Goal: Task Accomplishment & Management: Manage account settings

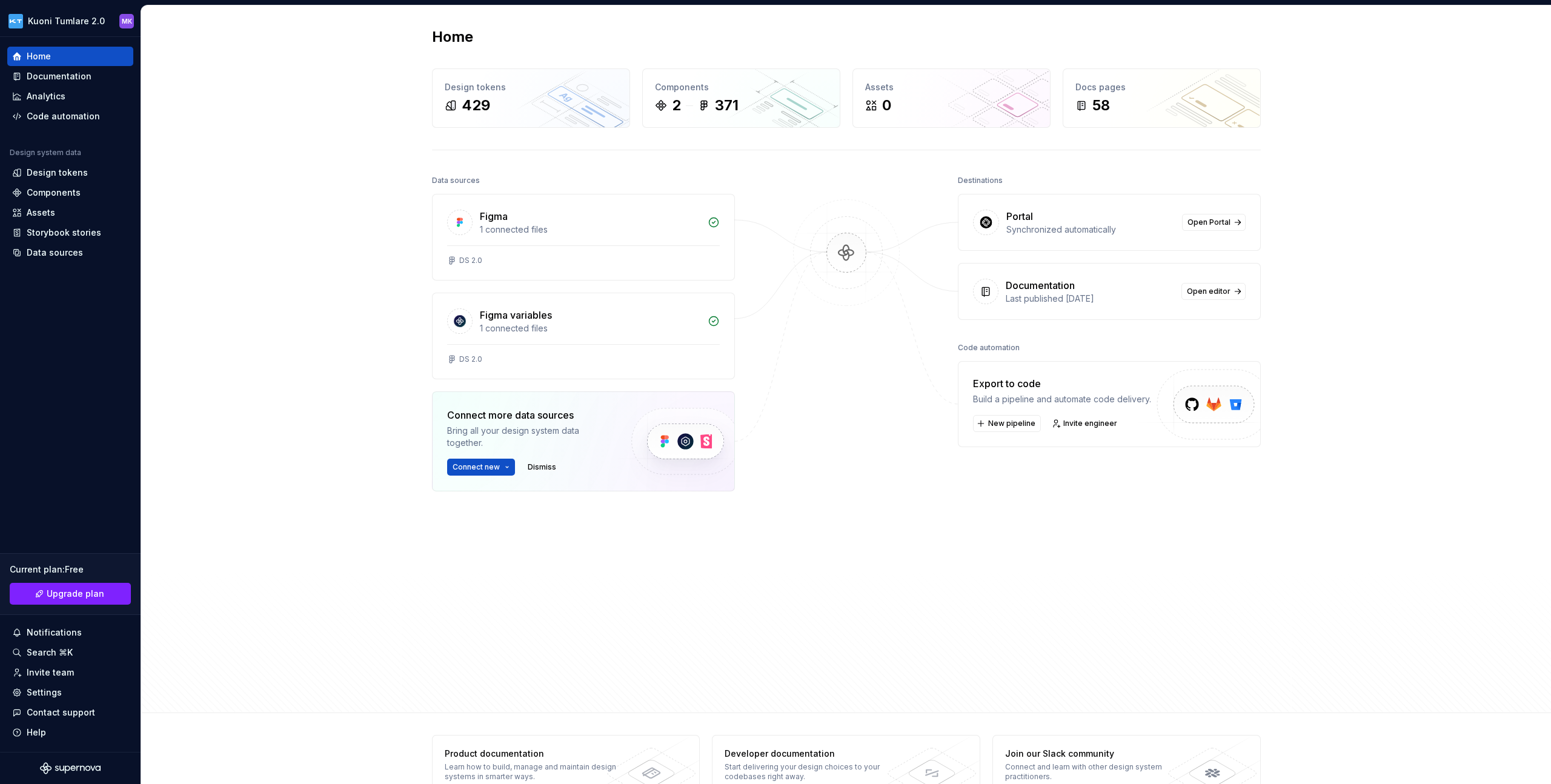
scroll to position [1, 0]
click at [340, 358] on div "Home Design tokens 429 Components 2 371 Assets 0 Docs pages 58 Data sources Fig…" at bounding box center [846, 358] width 1410 height 707
click at [95, 78] on div "Documentation" at bounding box center [70, 76] width 116 height 12
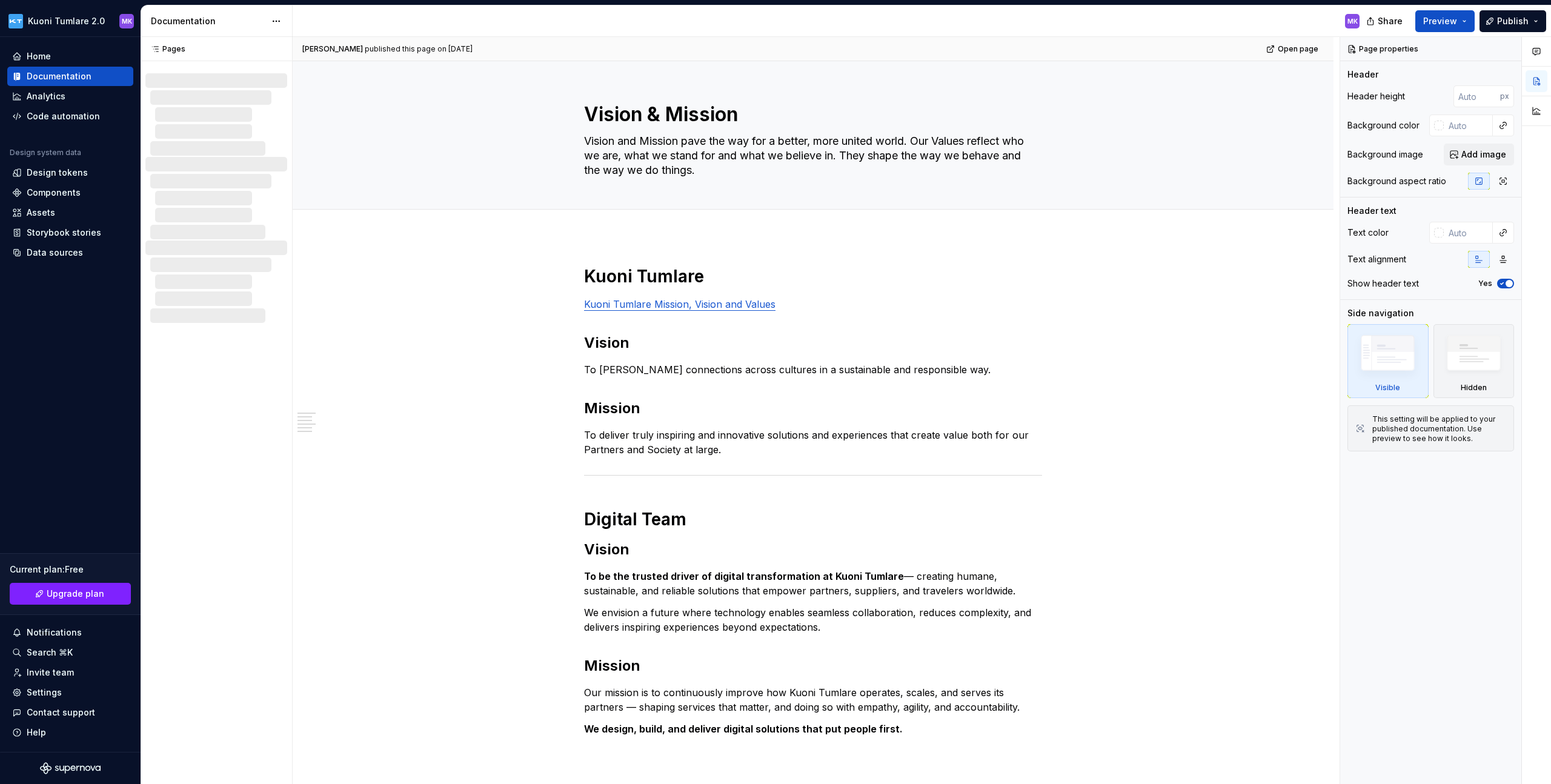
type textarea "*"
click at [1541, 22] on button "Publish" at bounding box center [1513, 21] width 66 height 22
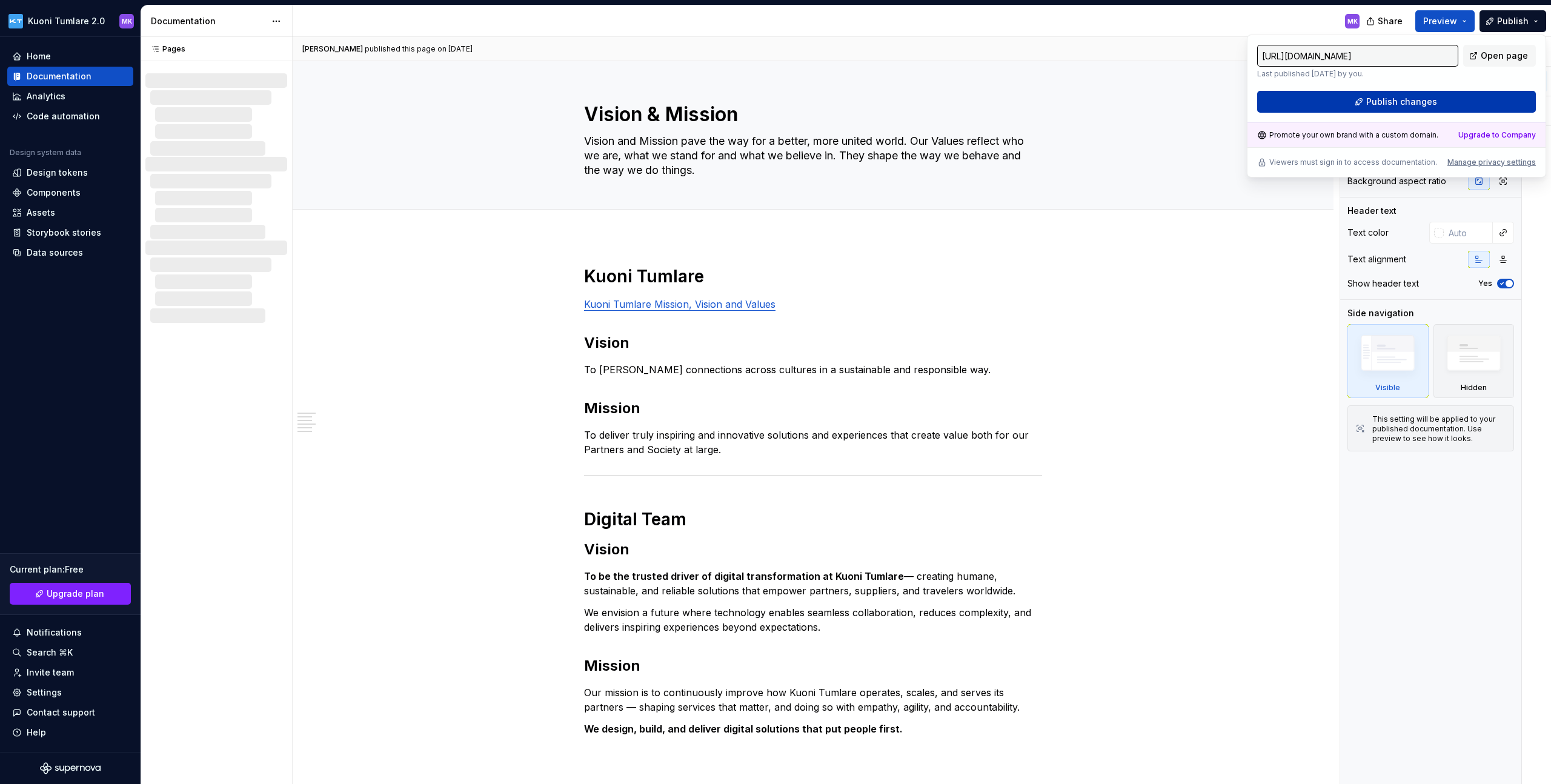
click at [1486, 94] on button "Publish changes" at bounding box center [1397, 102] width 279 height 22
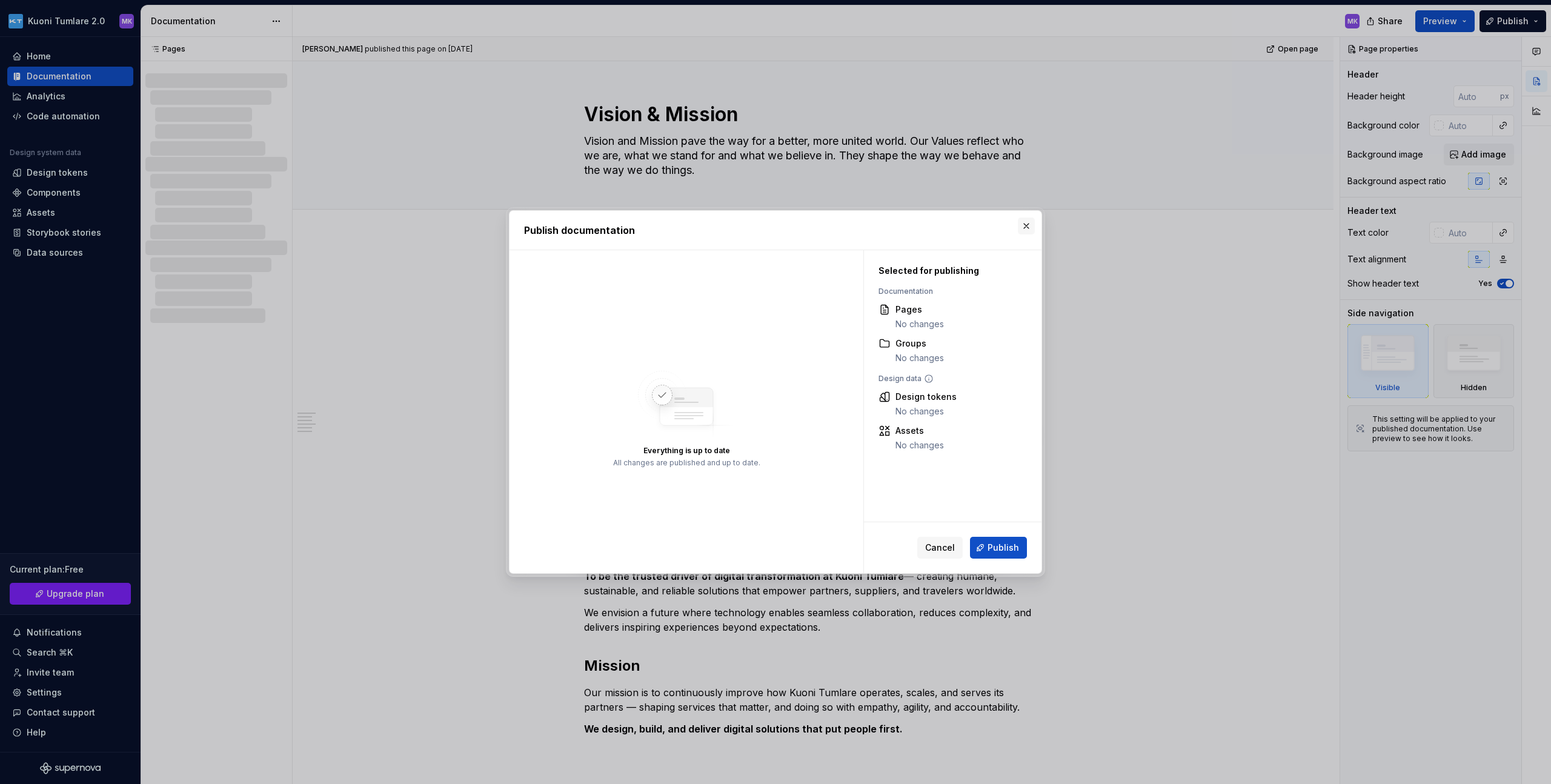
click at [1021, 230] on button "button" at bounding box center [1026, 225] width 17 height 17
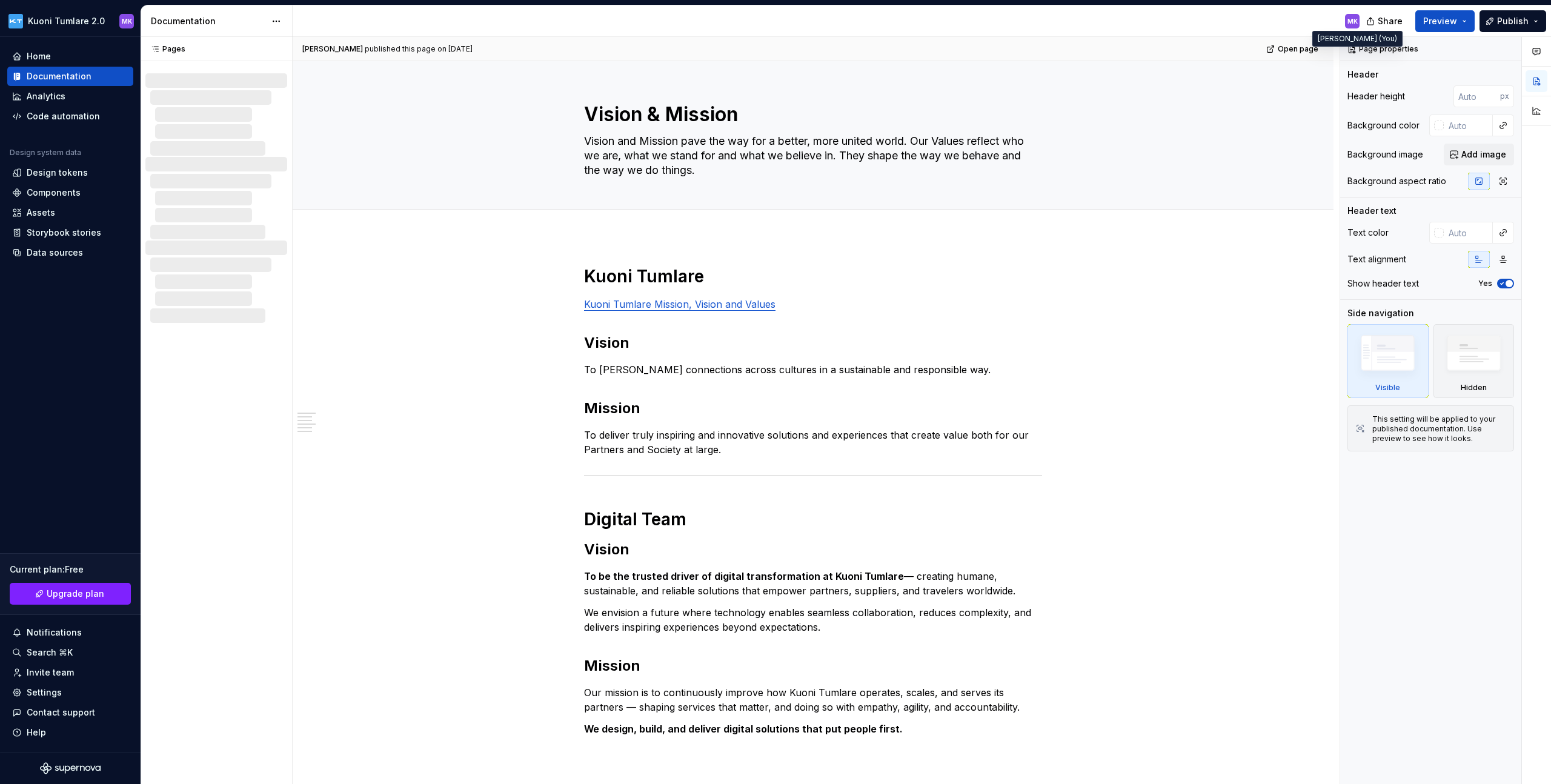
click at [1350, 22] on div "MK" at bounding box center [1352, 21] width 10 height 9
click at [82, 18] on html "Kuoni Tumlare 2.0 MK Home Documentation Analytics Code automation Design system…" at bounding box center [776, 392] width 1551 height 784
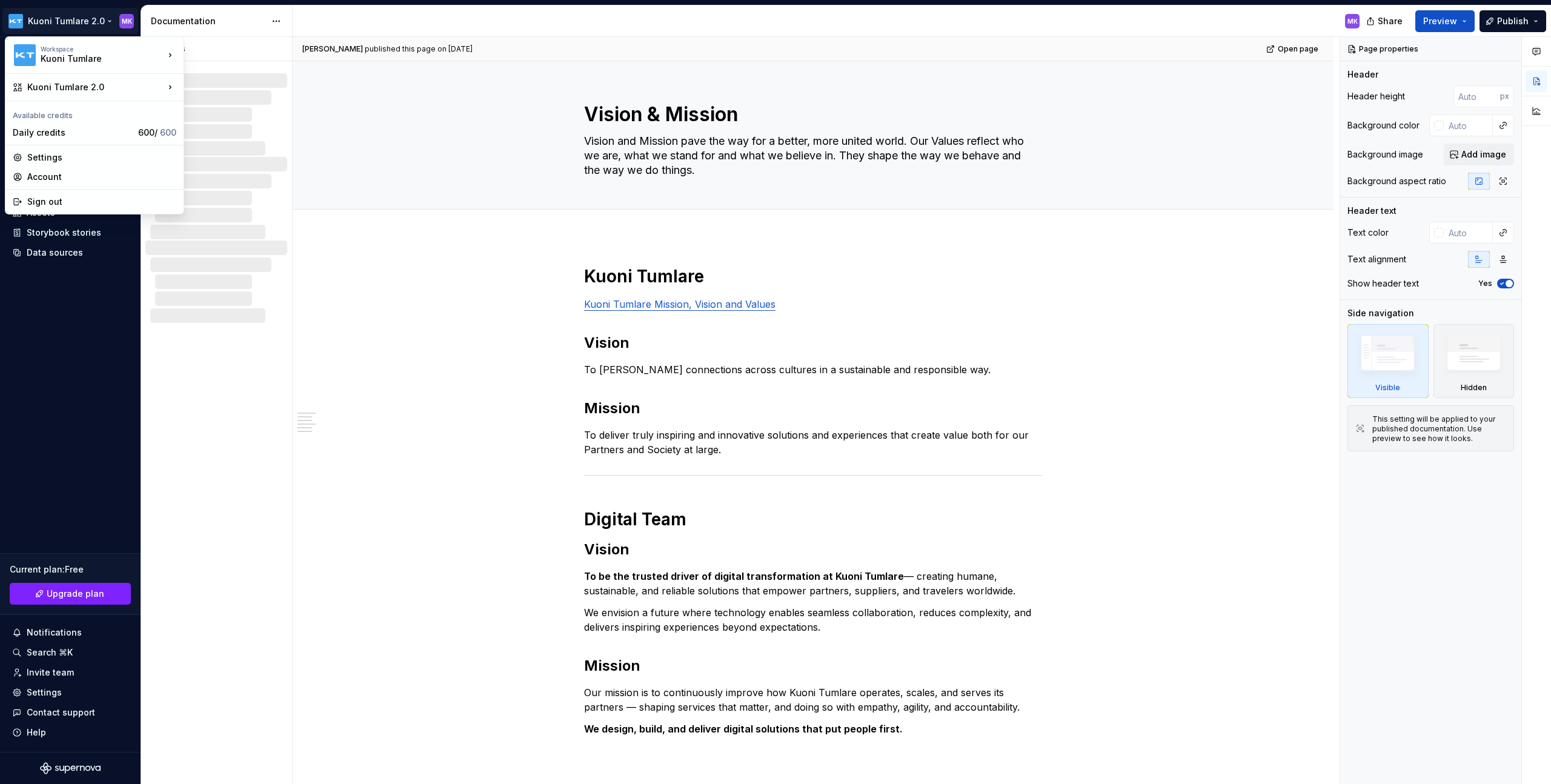
type textarea "*"
click at [63, 157] on div "Settings" at bounding box center [101, 157] width 149 height 12
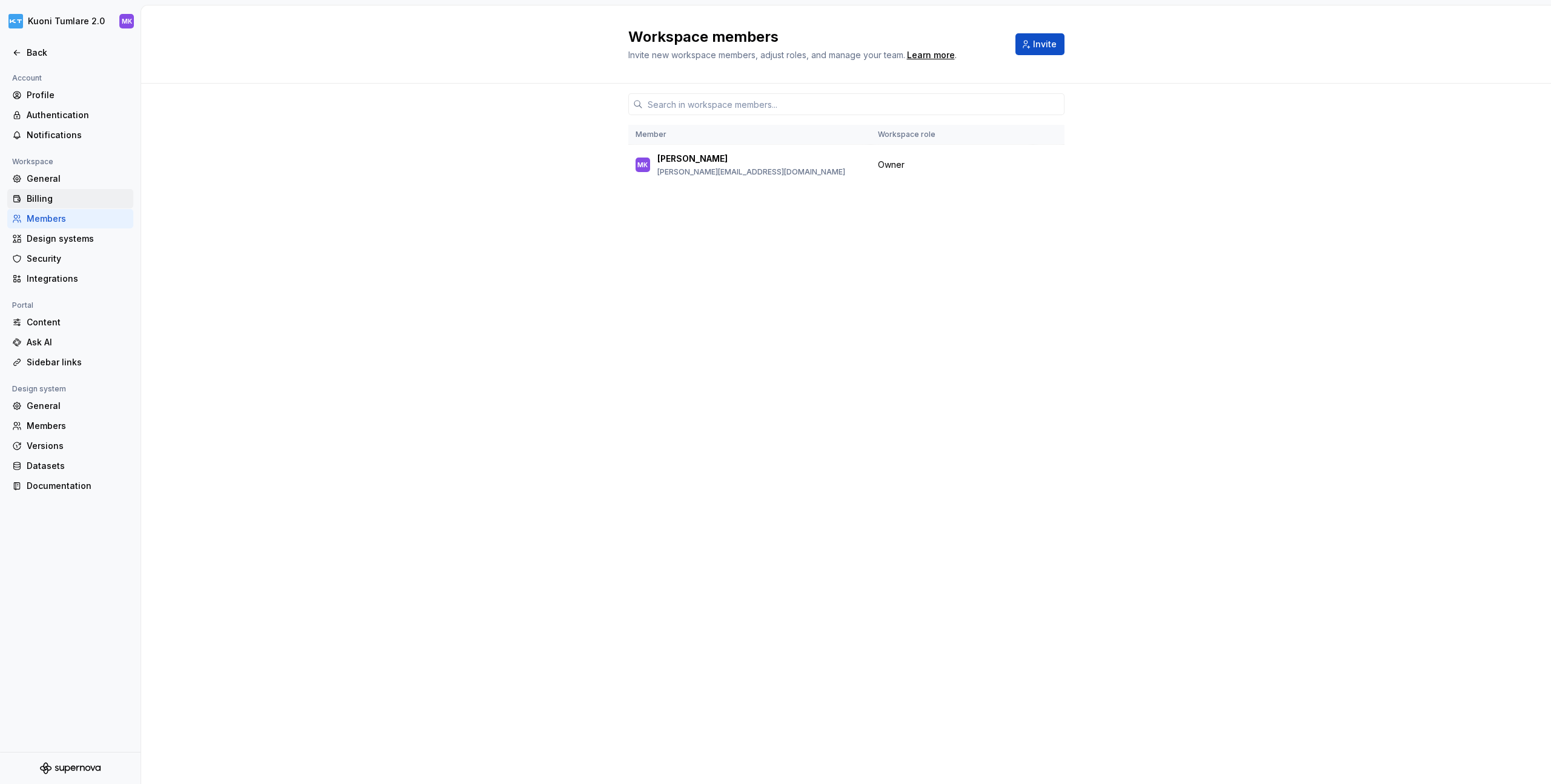
click at [93, 195] on div "Billing" at bounding box center [78, 199] width 102 height 12
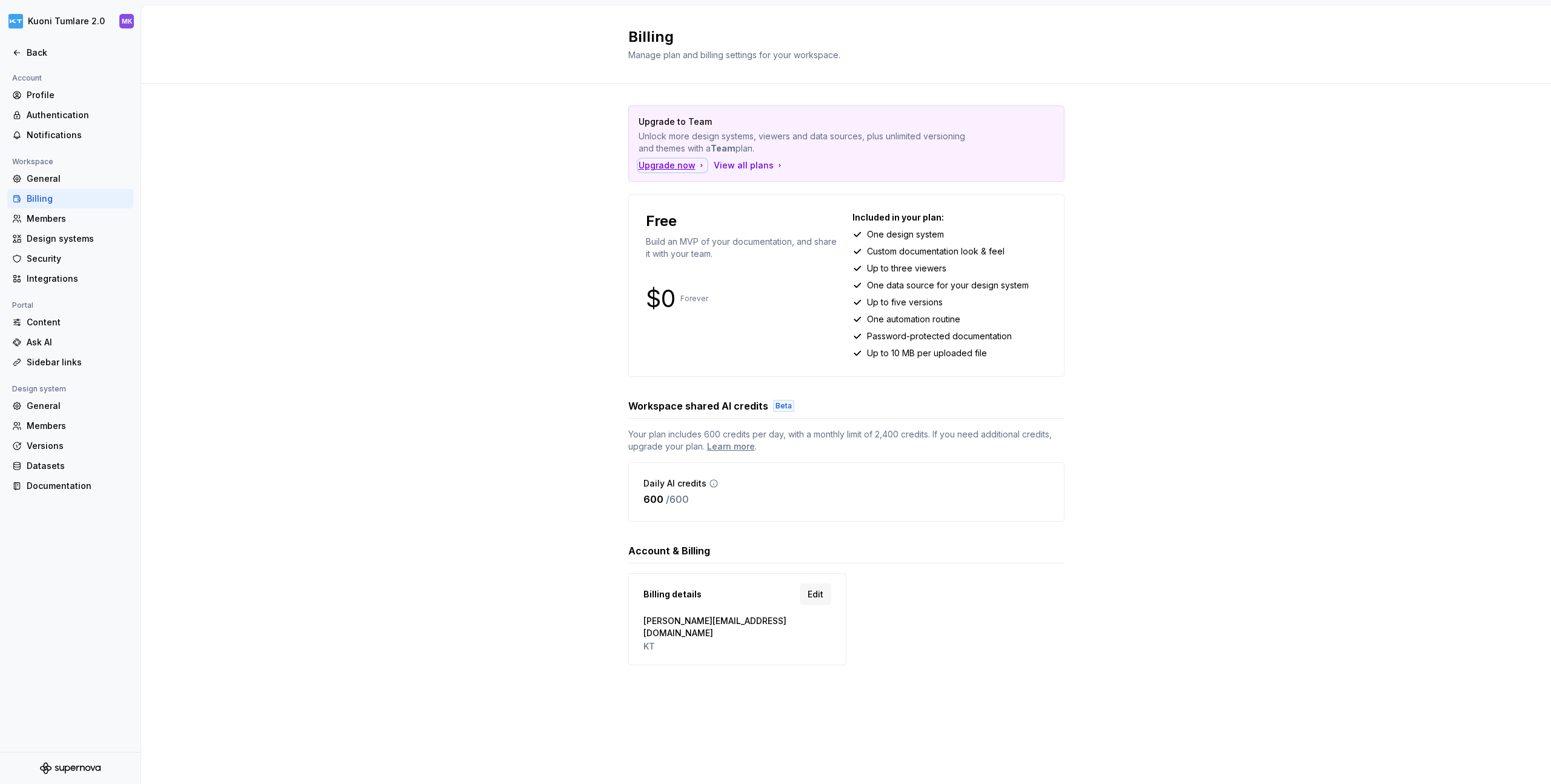
click at [674, 162] on div "Upgrade now" at bounding box center [673, 165] width 68 height 12
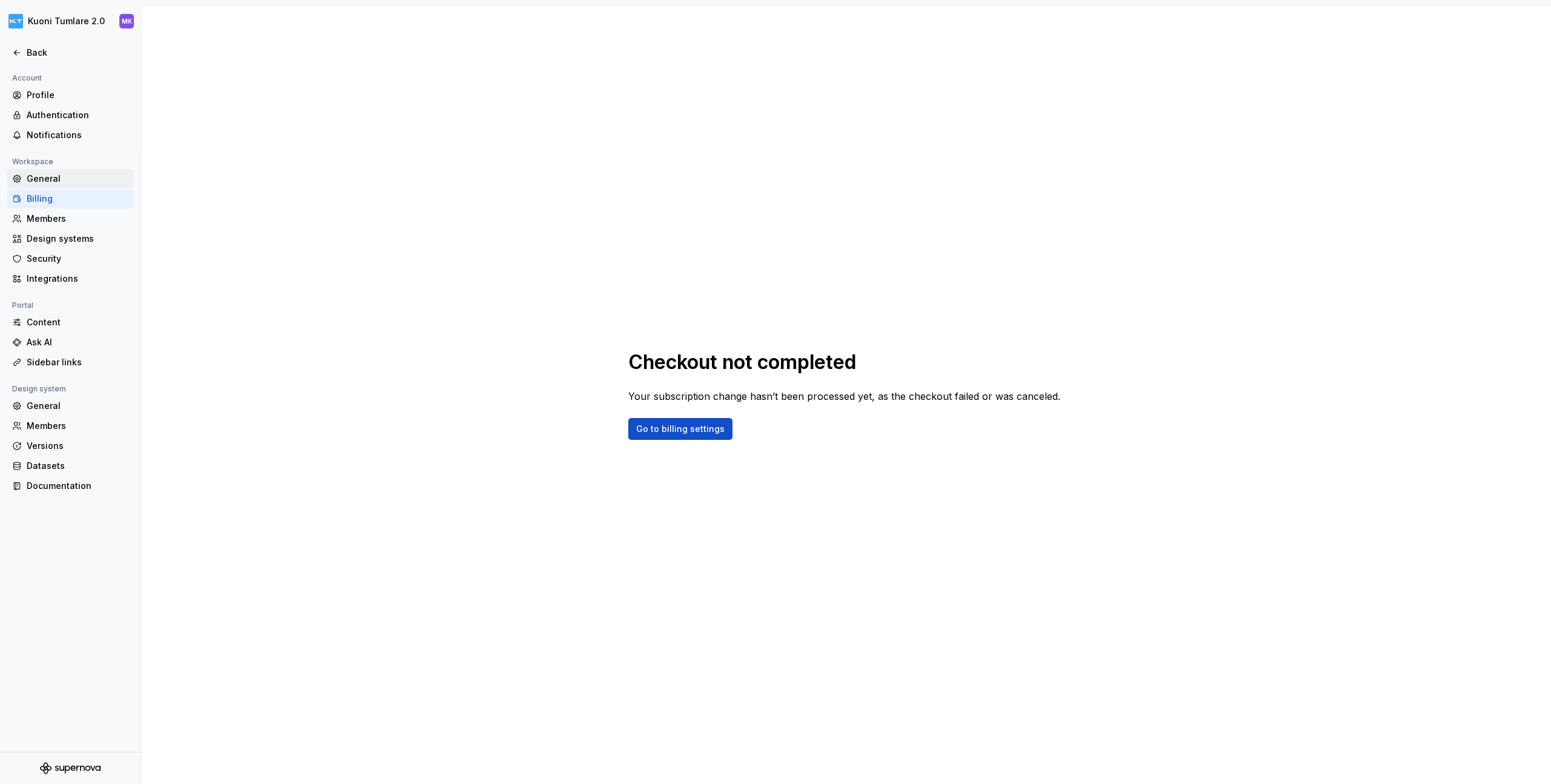
click at [74, 186] on div "General" at bounding box center [70, 179] width 126 height 20
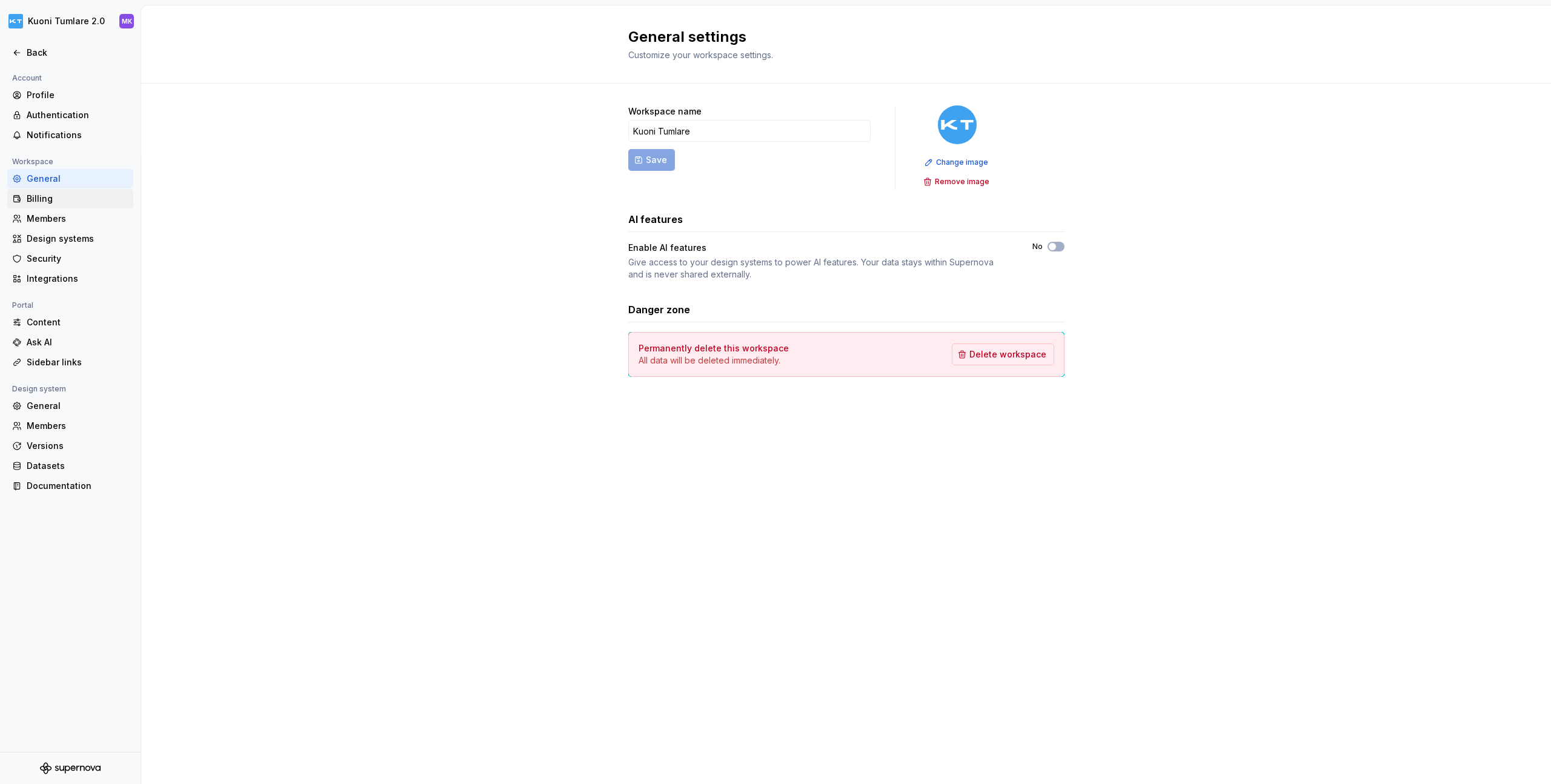
click at [73, 197] on div "Billing" at bounding box center [78, 199] width 102 height 12
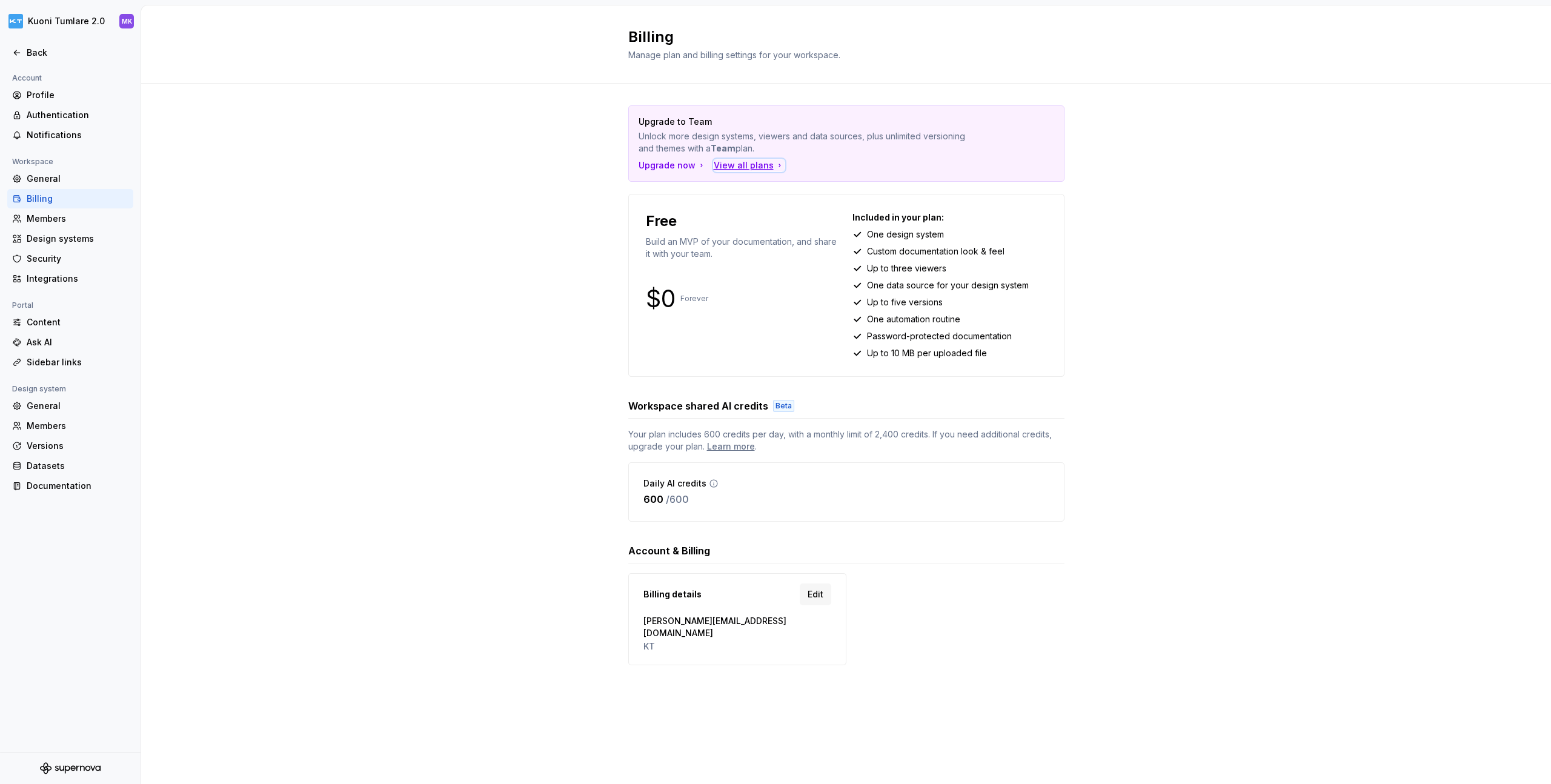
click at [729, 168] on div "View all plans" at bounding box center [749, 165] width 71 height 12
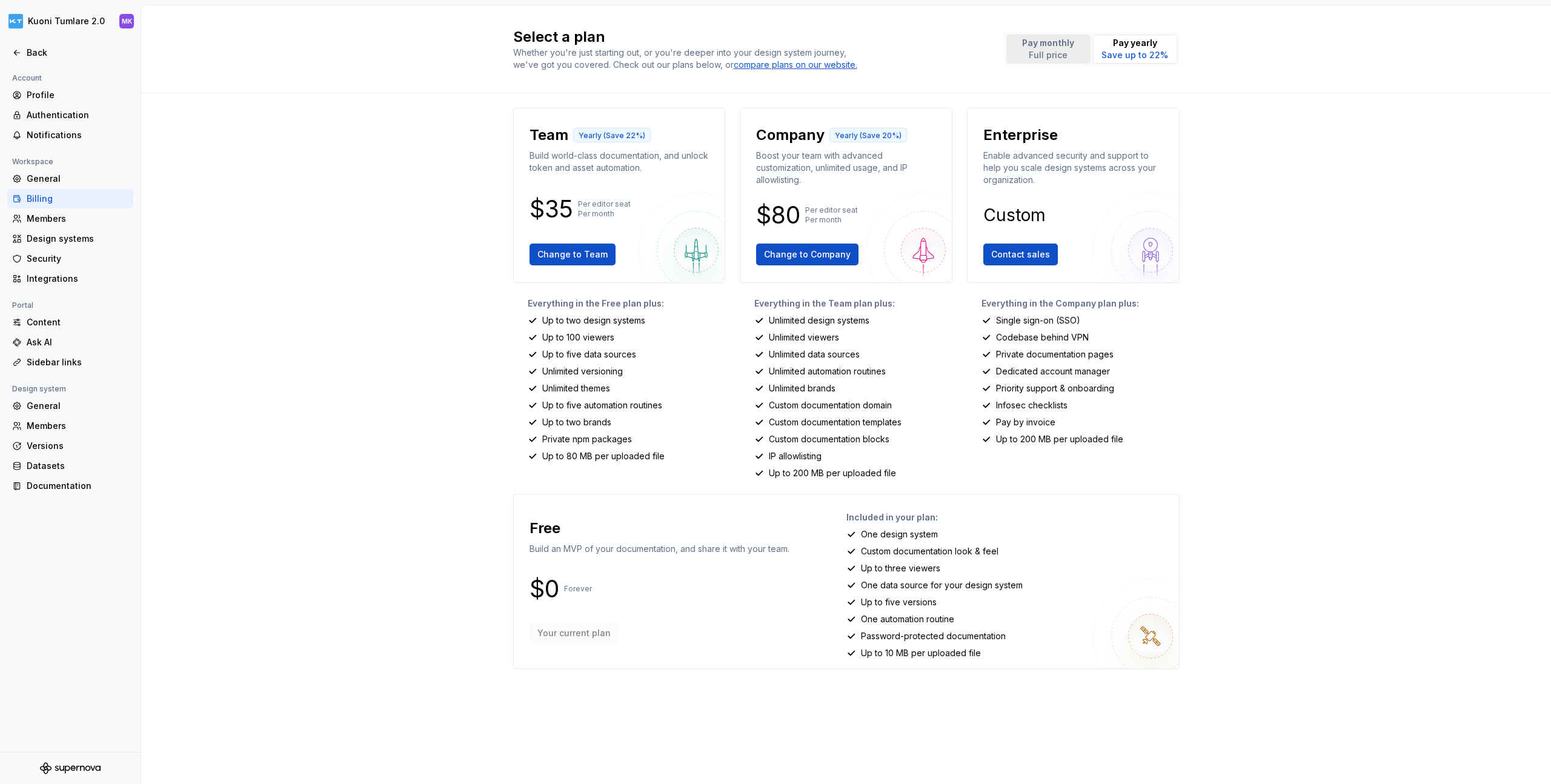
click at [1034, 59] on p "Full price" at bounding box center [1049, 55] width 52 height 12
click at [1132, 45] on p "Pay yearly" at bounding box center [1135, 43] width 66 height 12
click at [1085, 43] on button "Pay monthly Full price" at bounding box center [1049, 49] width 84 height 29
click at [1147, 45] on p "Pay yearly" at bounding box center [1135, 43] width 66 height 12
click at [27, 54] on div "Back" at bounding box center [78, 52] width 102 height 12
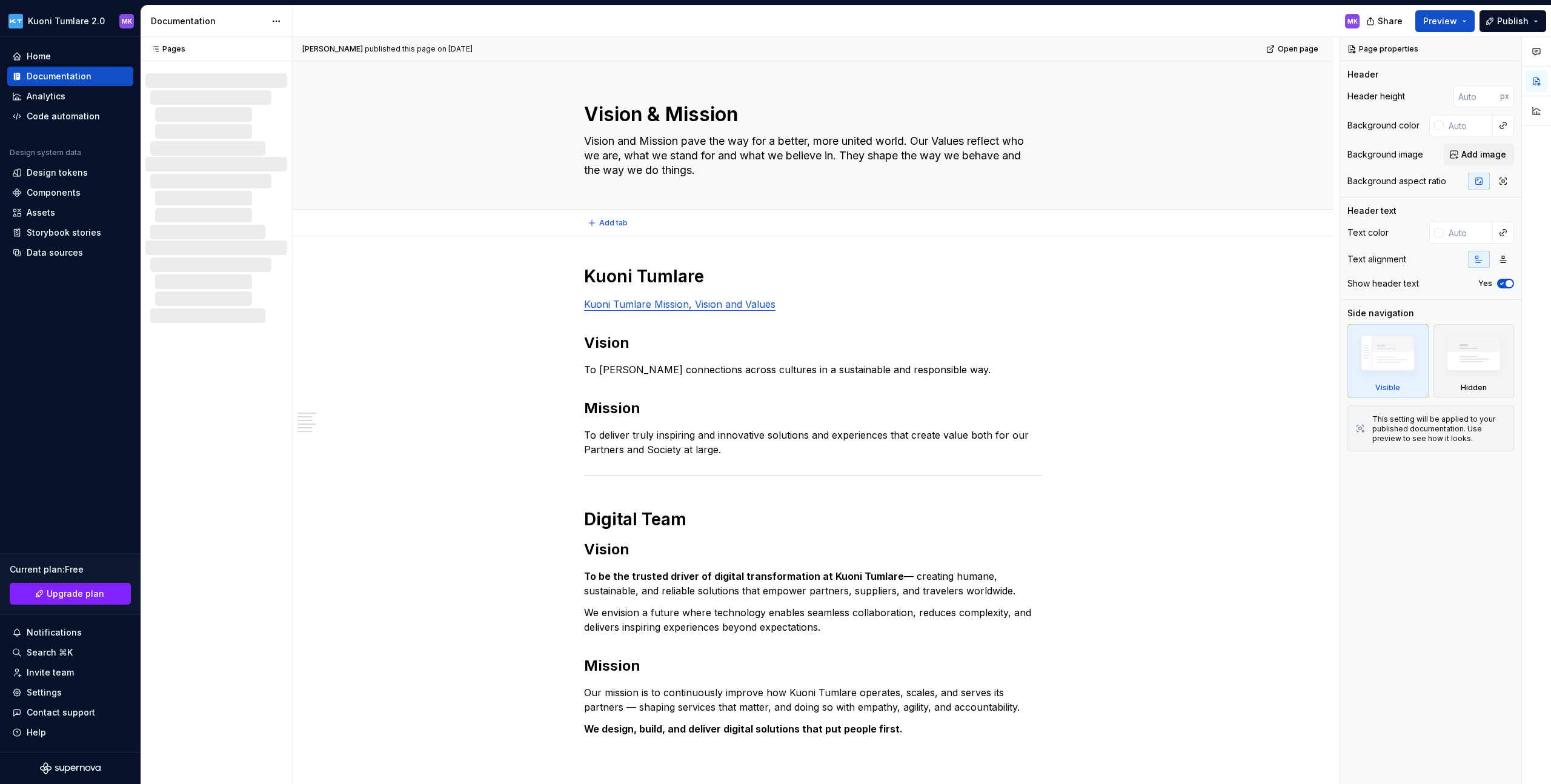
type textarea "*"
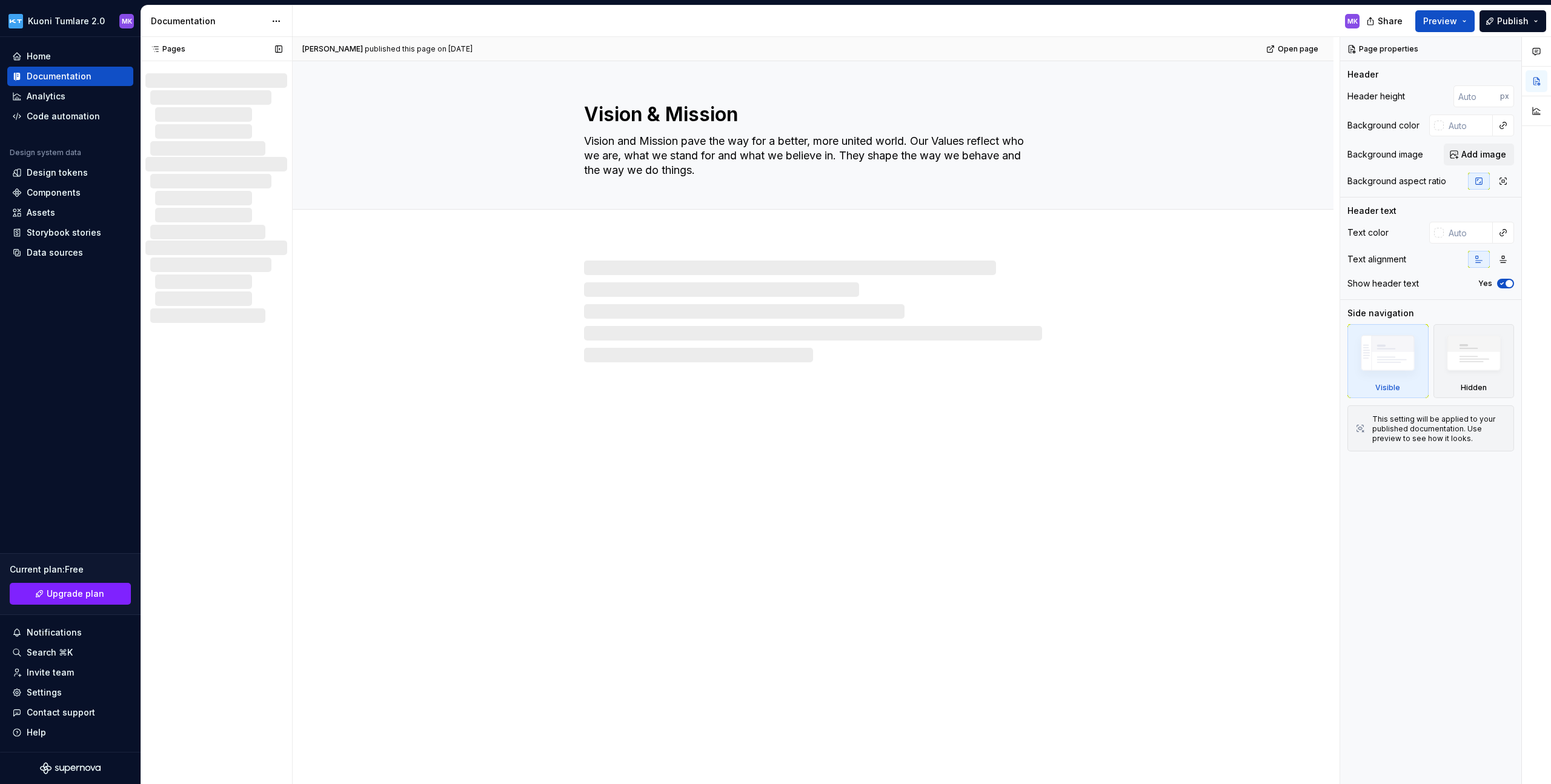
type textarea "*"
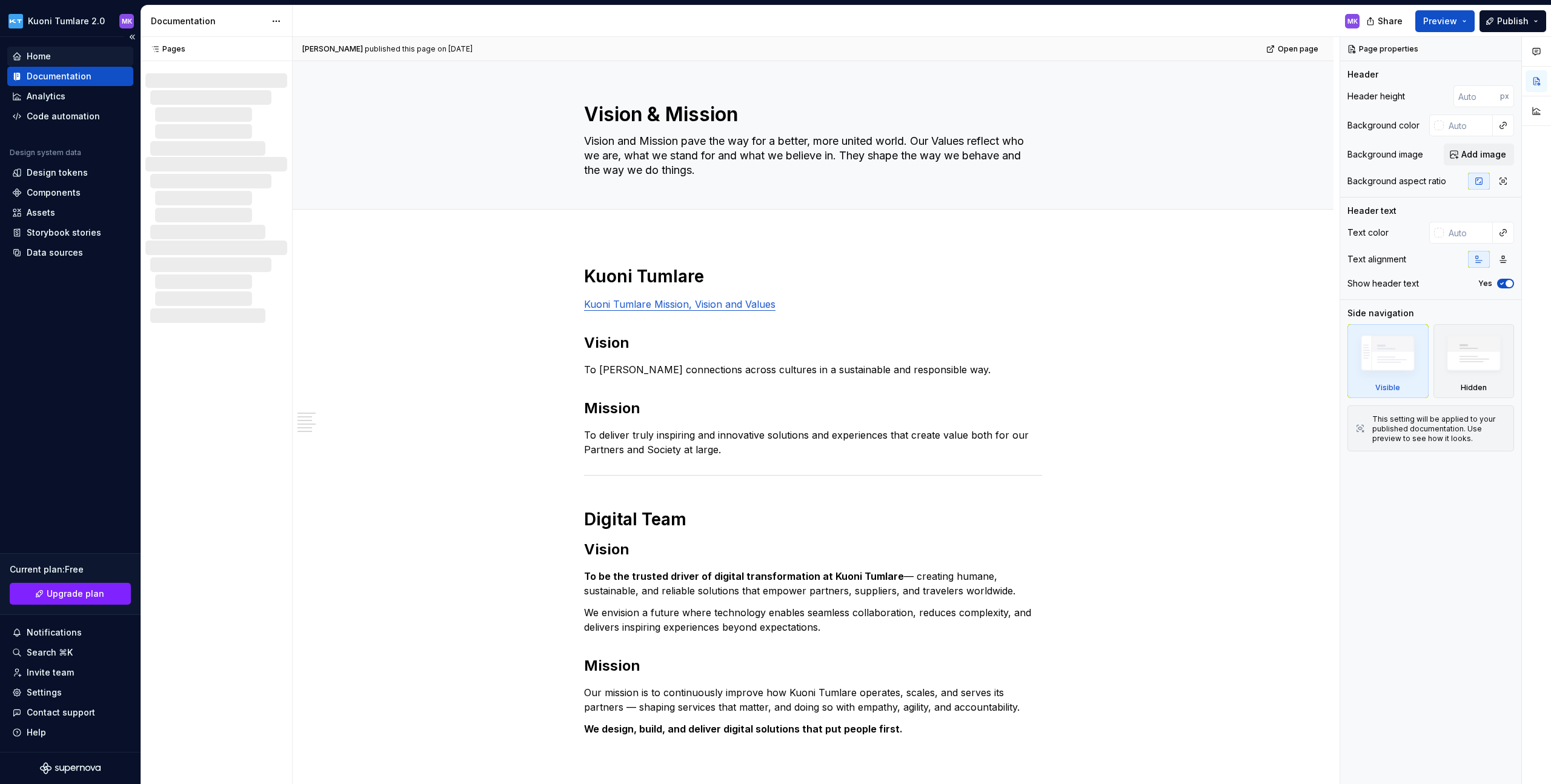
click at [89, 58] on div "Home" at bounding box center [70, 56] width 116 height 12
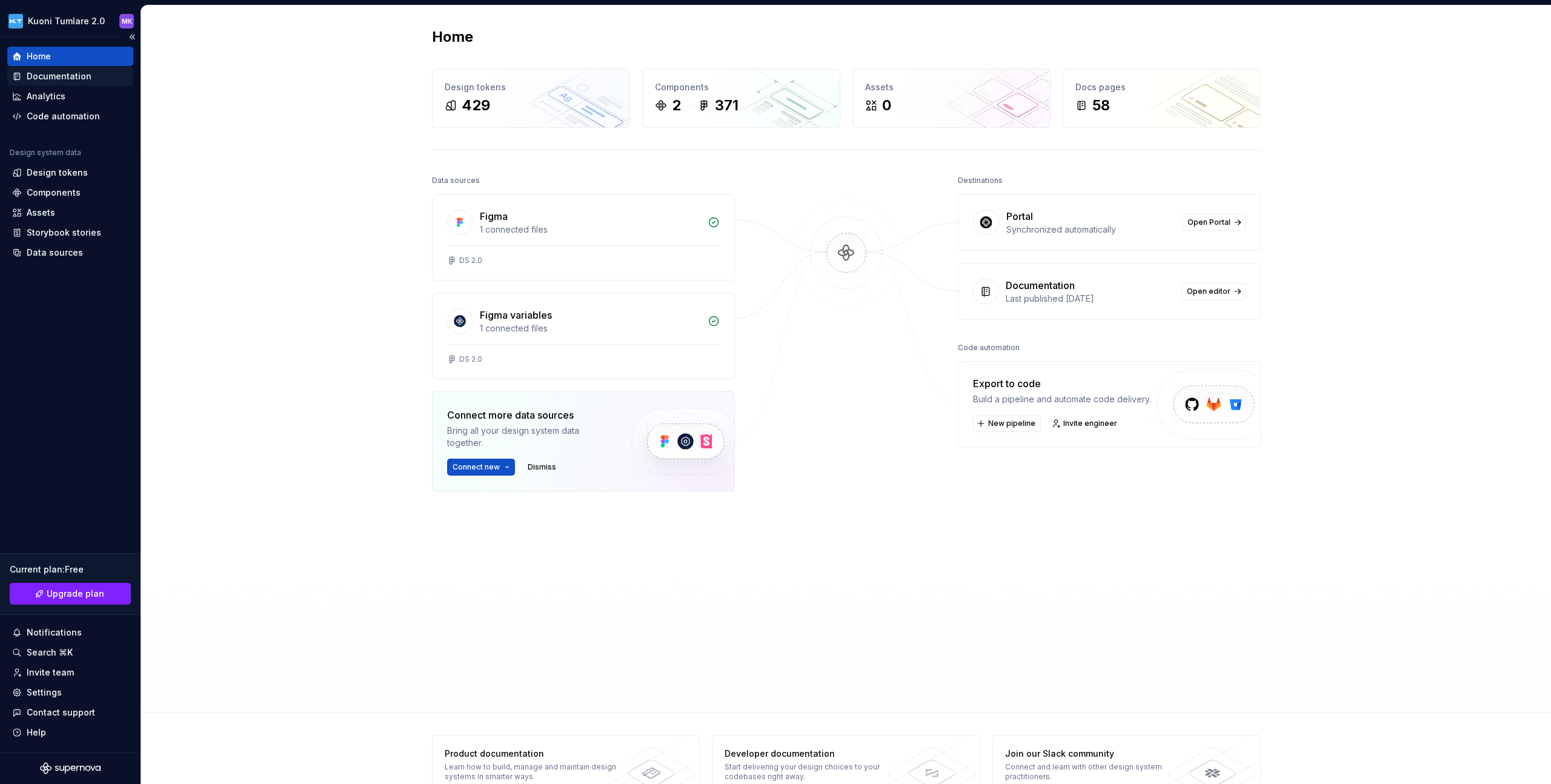
click at [89, 78] on div "Documentation" at bounding box center [70, 76] width 116 height 12
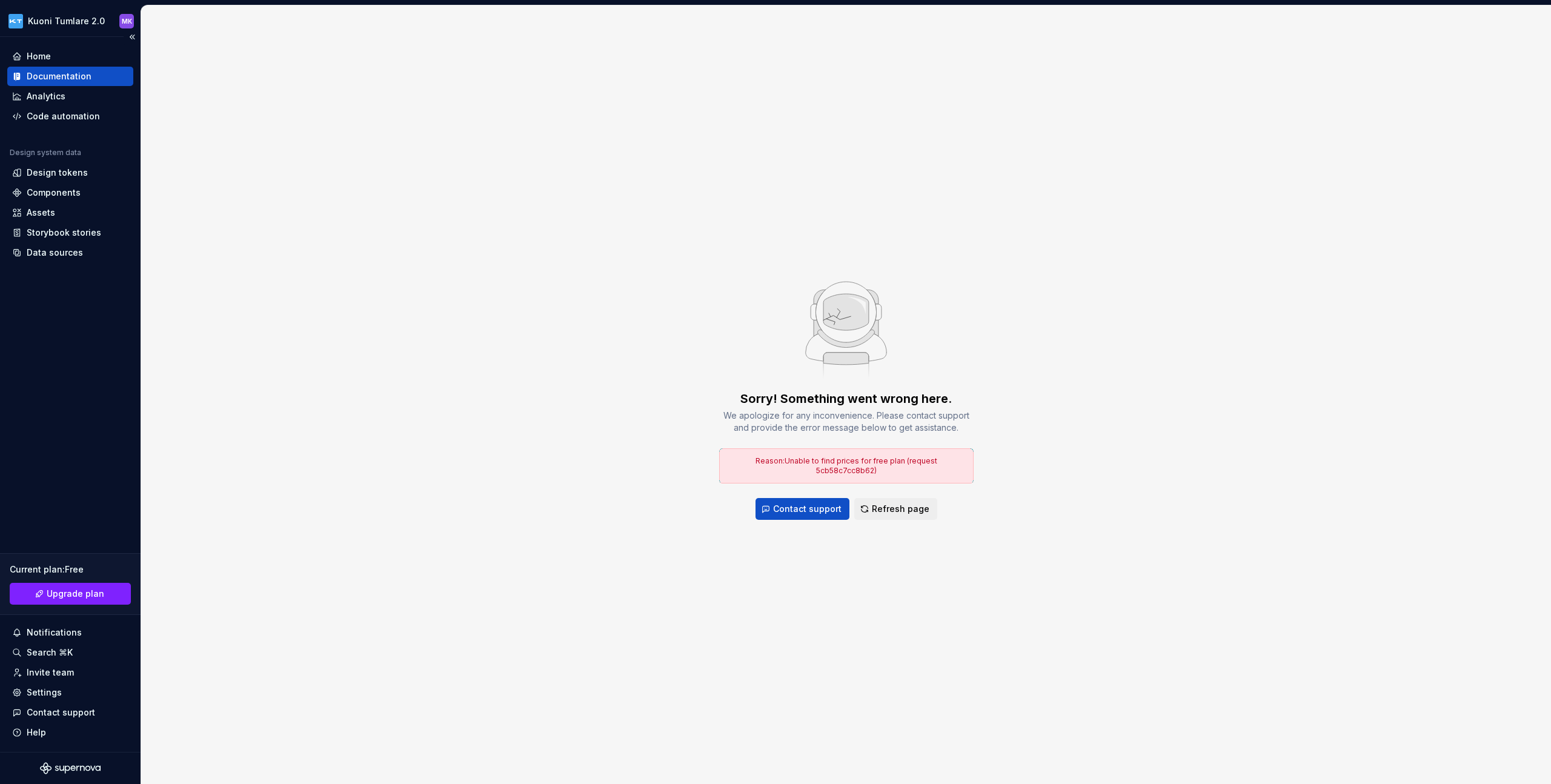
click at [96, 79] on div "Documentation" at bounding box center [70, 76] width 116 height 12
click at [77, 55] on div "Home" at bounding box center [70, 56] width 116 height 12
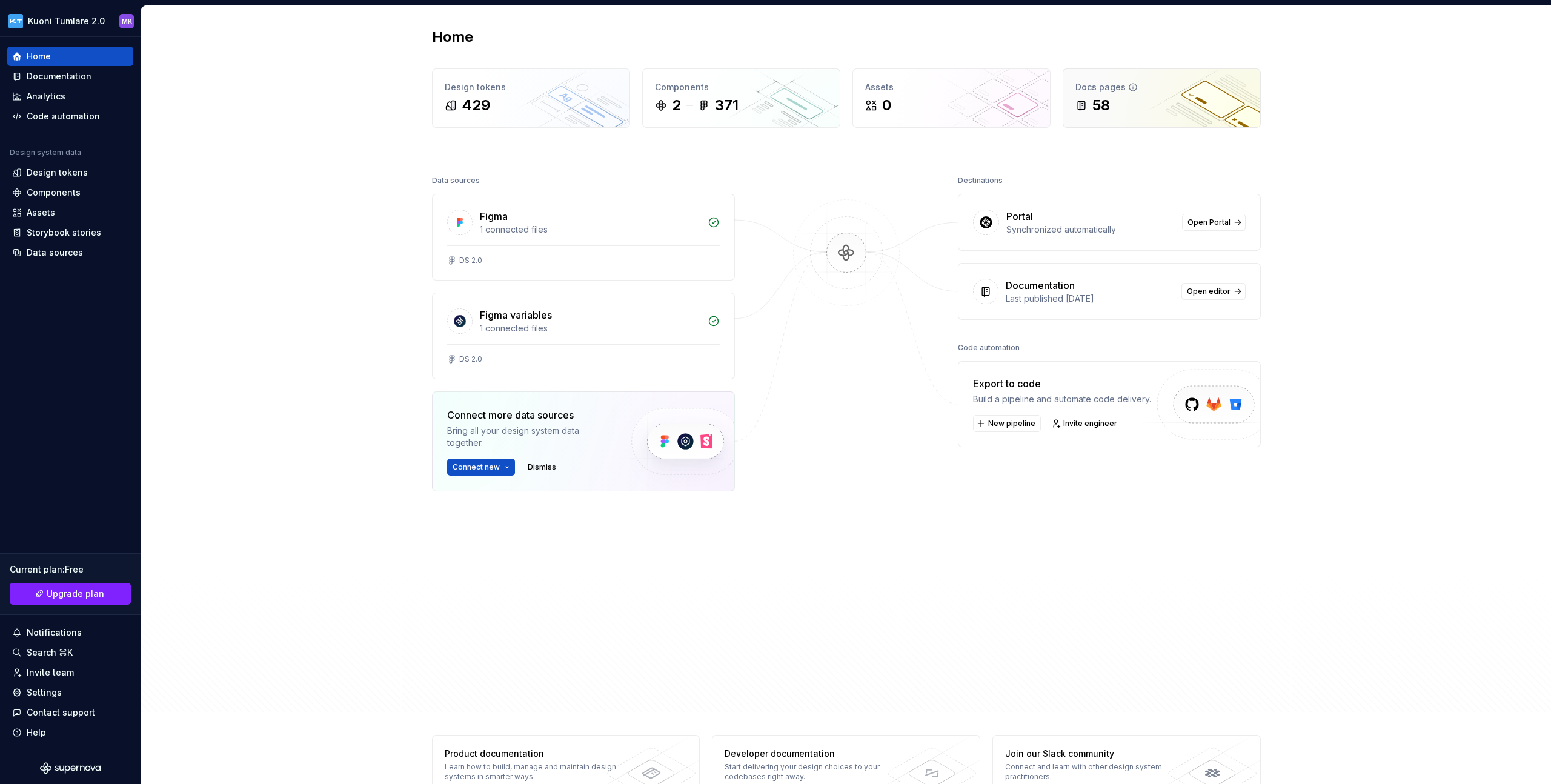
click at [1145, 119] on div "Docs pages 58" at bounding box center [1162, 98] width 197 height 59
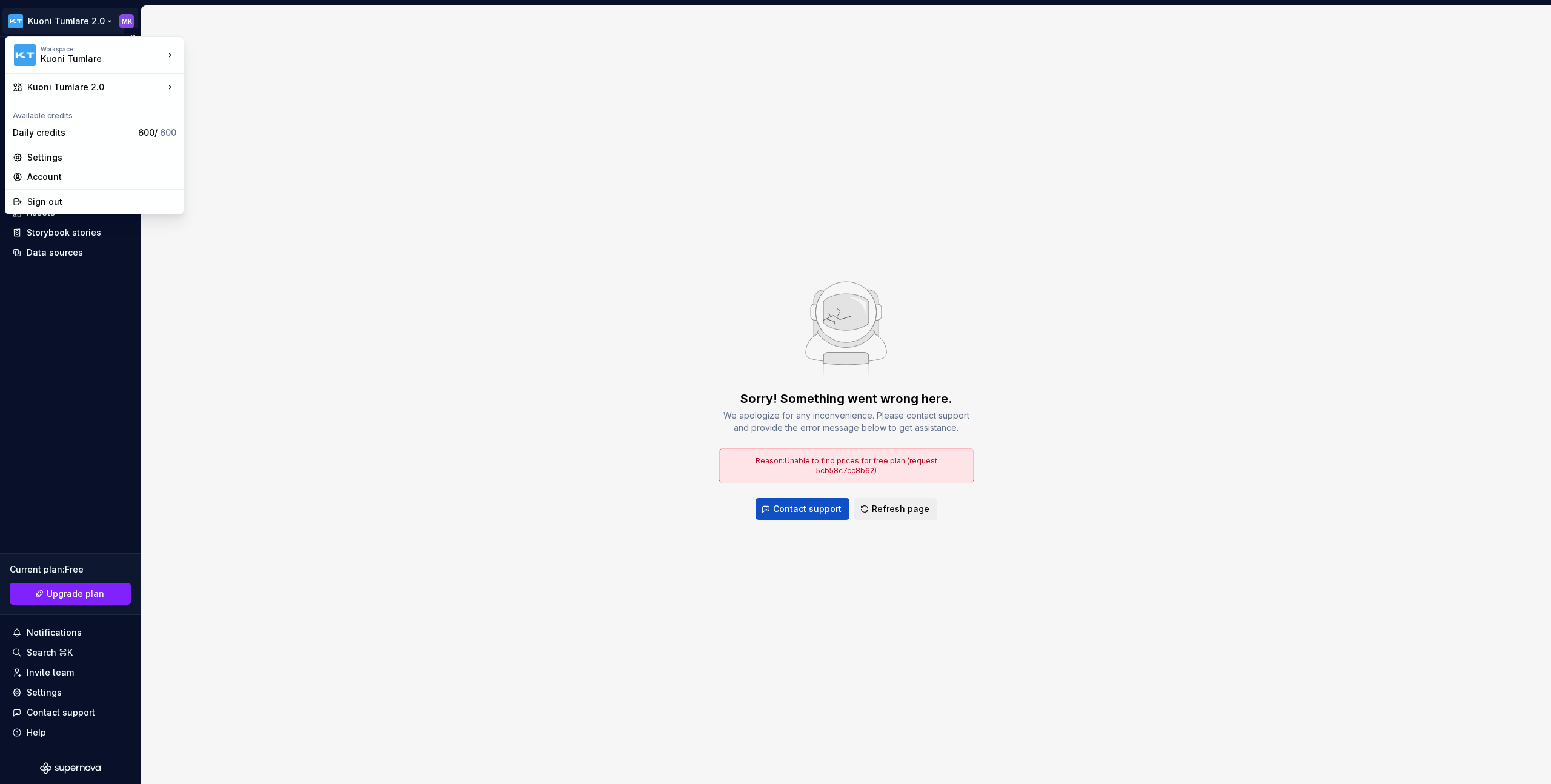
click at [124, 23] on html "Kuoni Tumlare 2.0 MK Home Documentation Analytics Code automation Design system…" at bounding box center [776, 392] width 1551 height 784
click at [108, 206] on div "Sign out" at bounding box center [101, 201] width 149 height 12
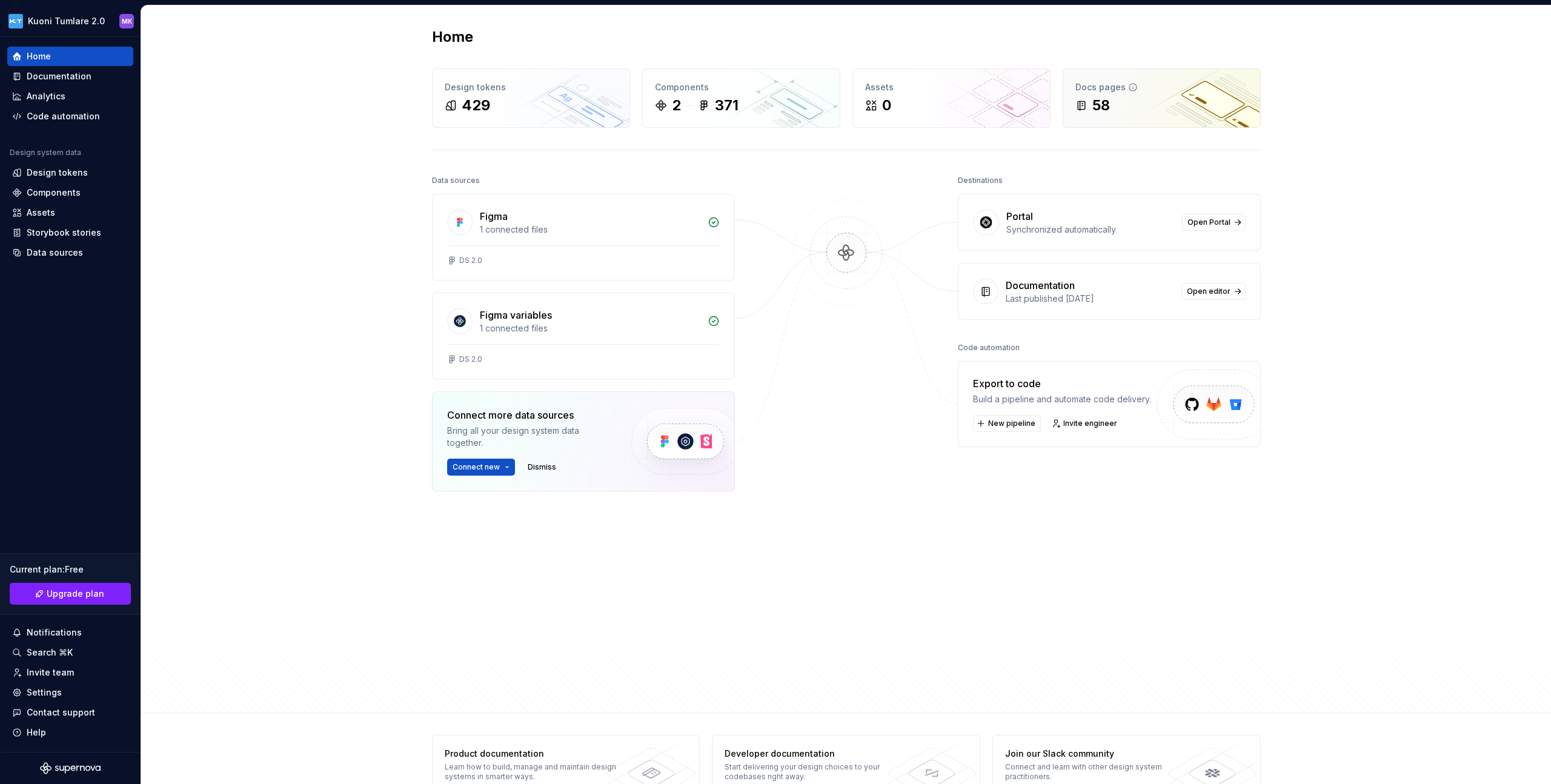
click at [1181, 96] on div "58" at bounding box center [1162, 105] width 173 height 20
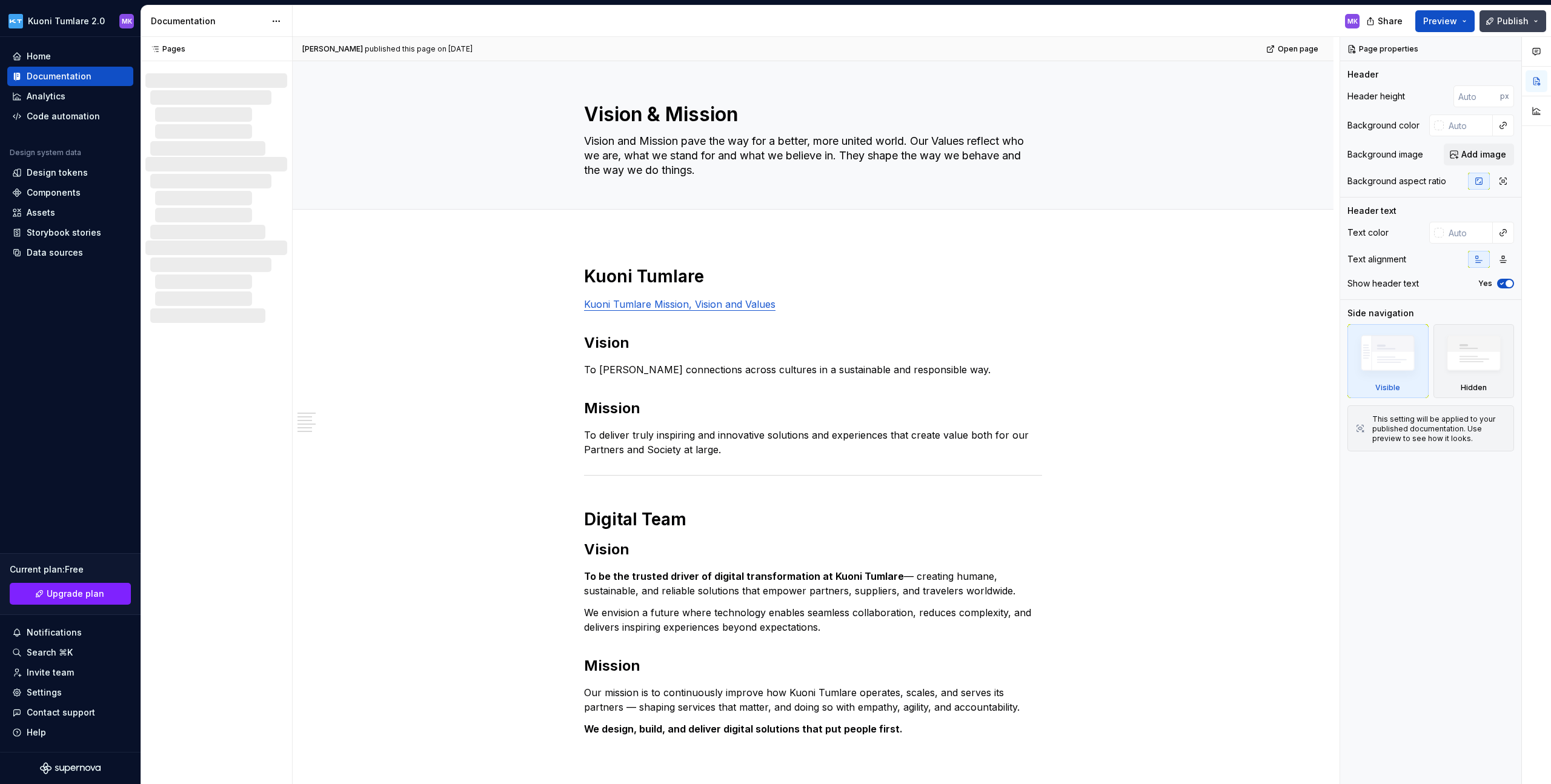
click at [1527, 18] on span "Publish" at bounding box center [1513, 21] width 32 height 12
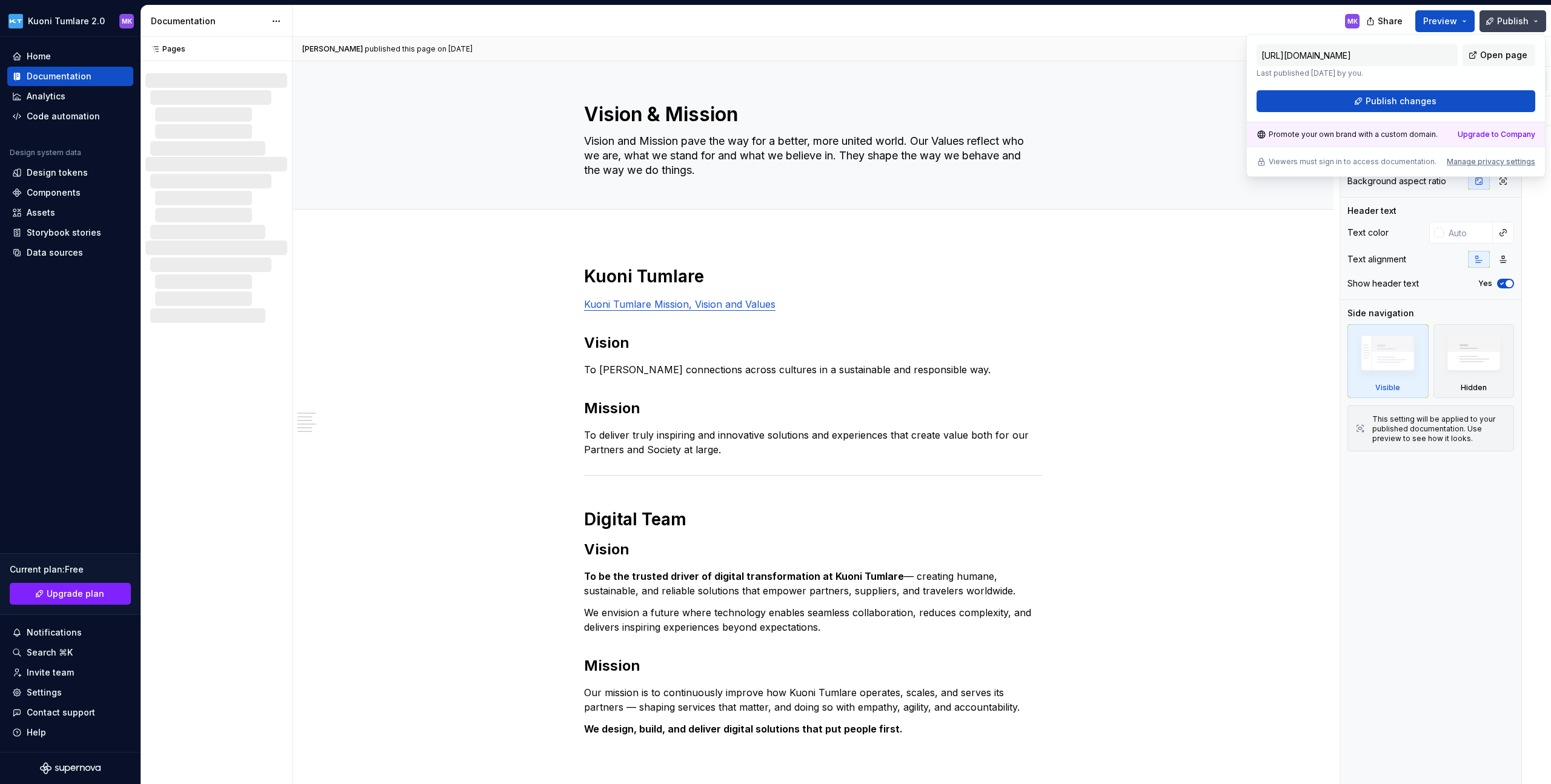
click at [1527, 17] on span "Publish" at bounding box center [1513, 21] width 32 height 12
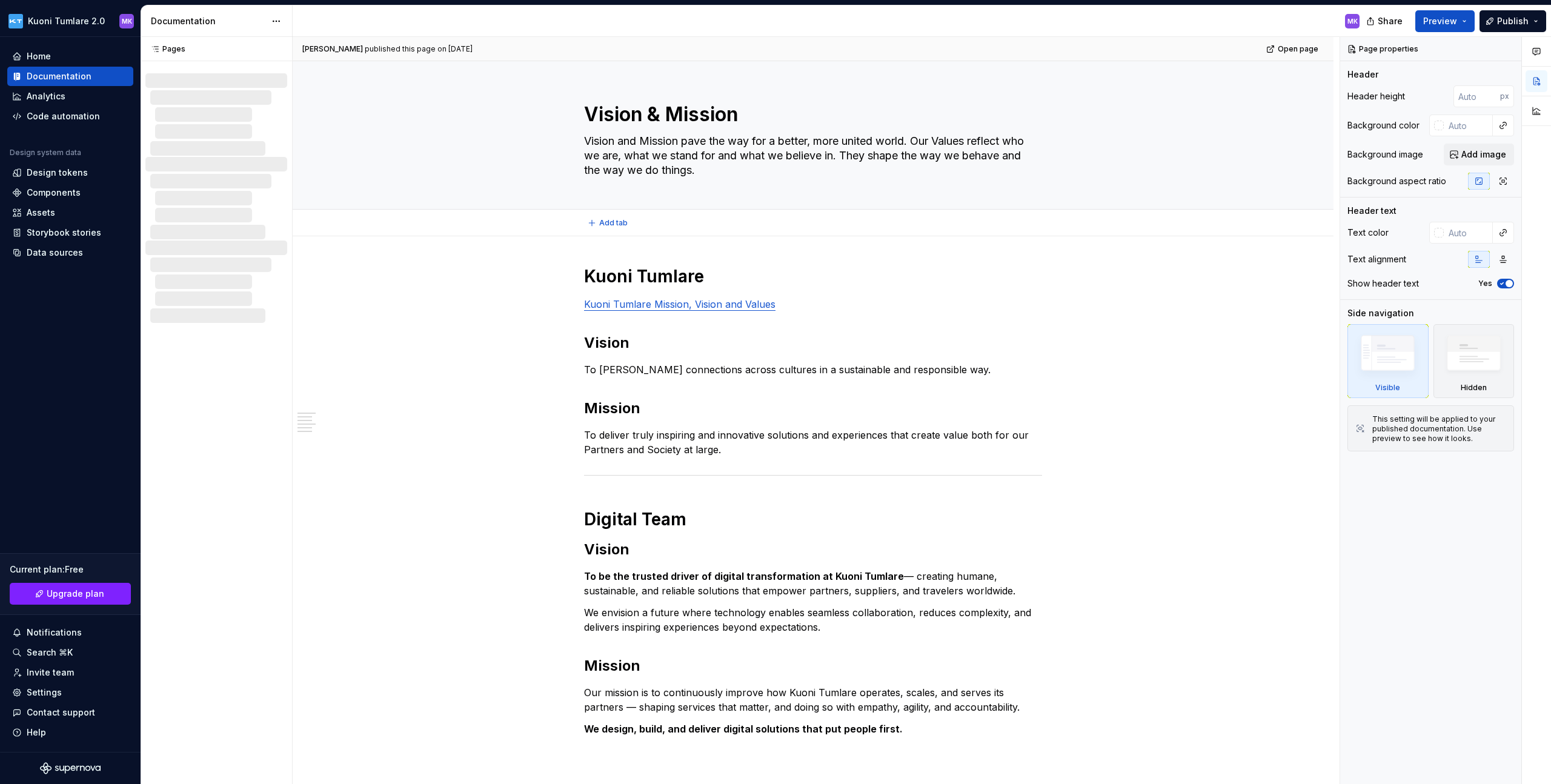
type textarea "*"
click at [82, 696] on div "Settings" at bounding box center [70, 692] width 116 height 12
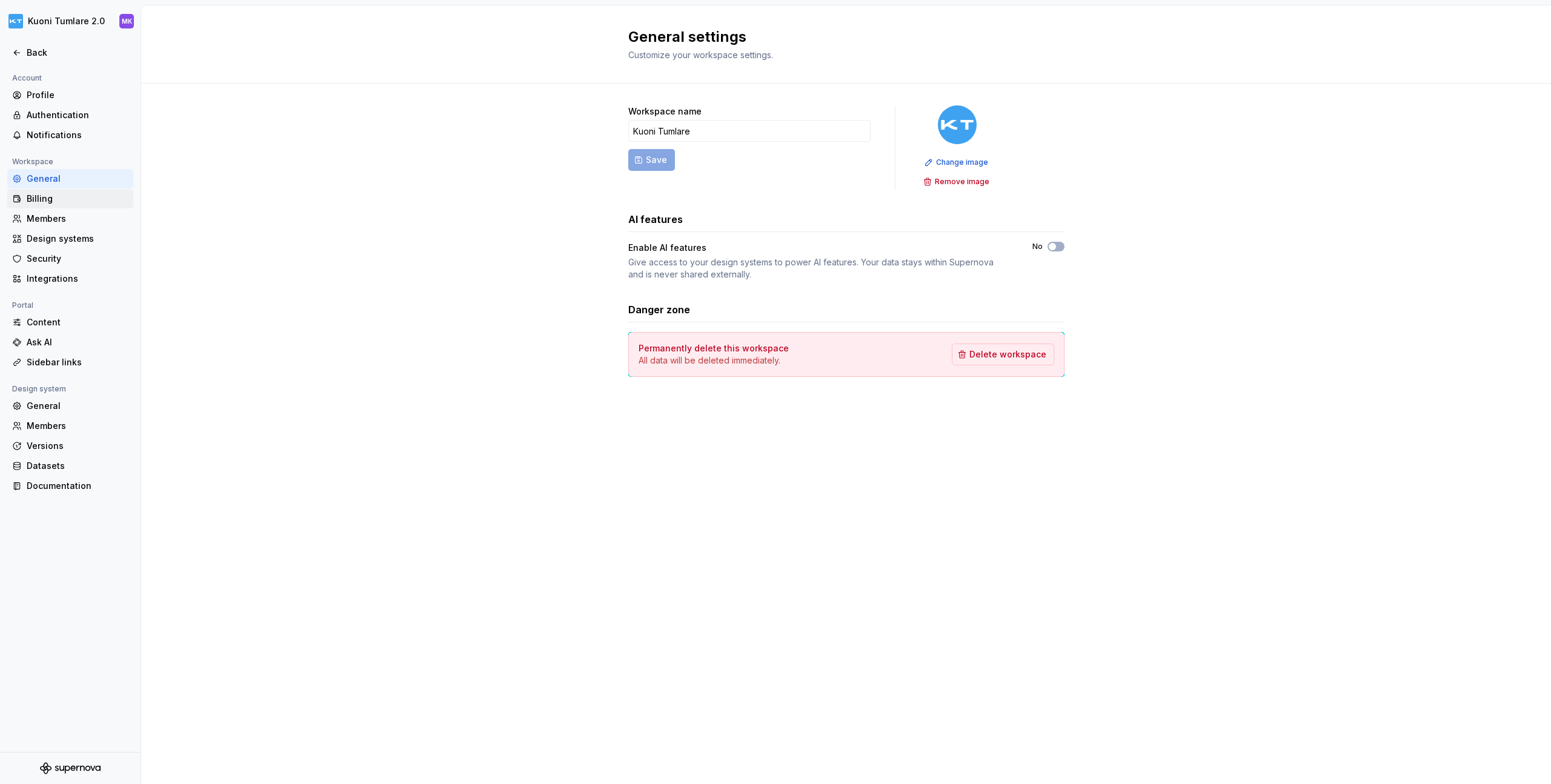
click at [71, 189] on div "Billing" at bounding box center [70, 199] width 126 height 20
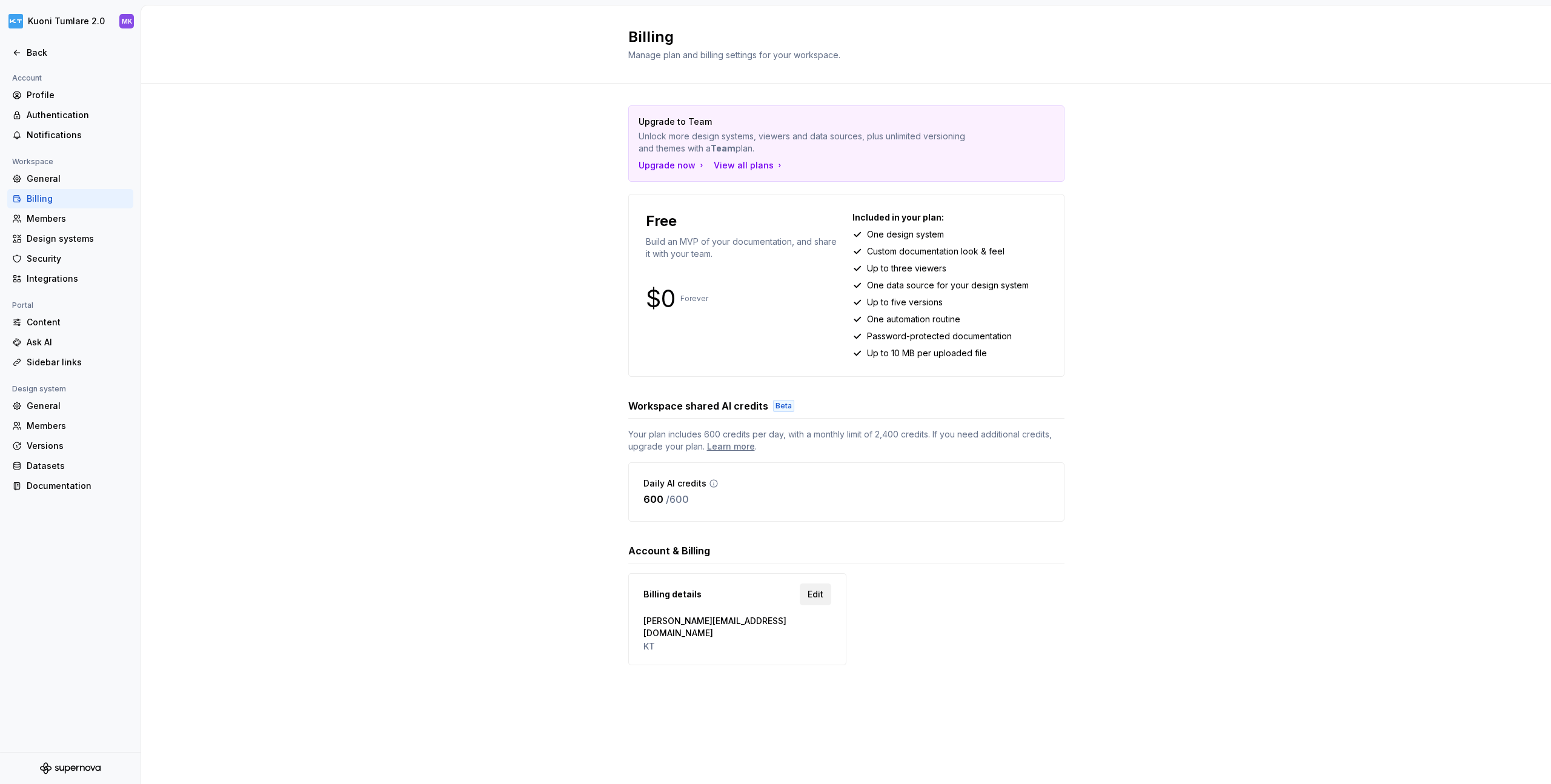
click at [816, 591] on span "Edit" at bounding box center [816, 594] width 16 height 12
click at [76, 434] on div "Members" at bounding box center [70, 426] width 126 height 20
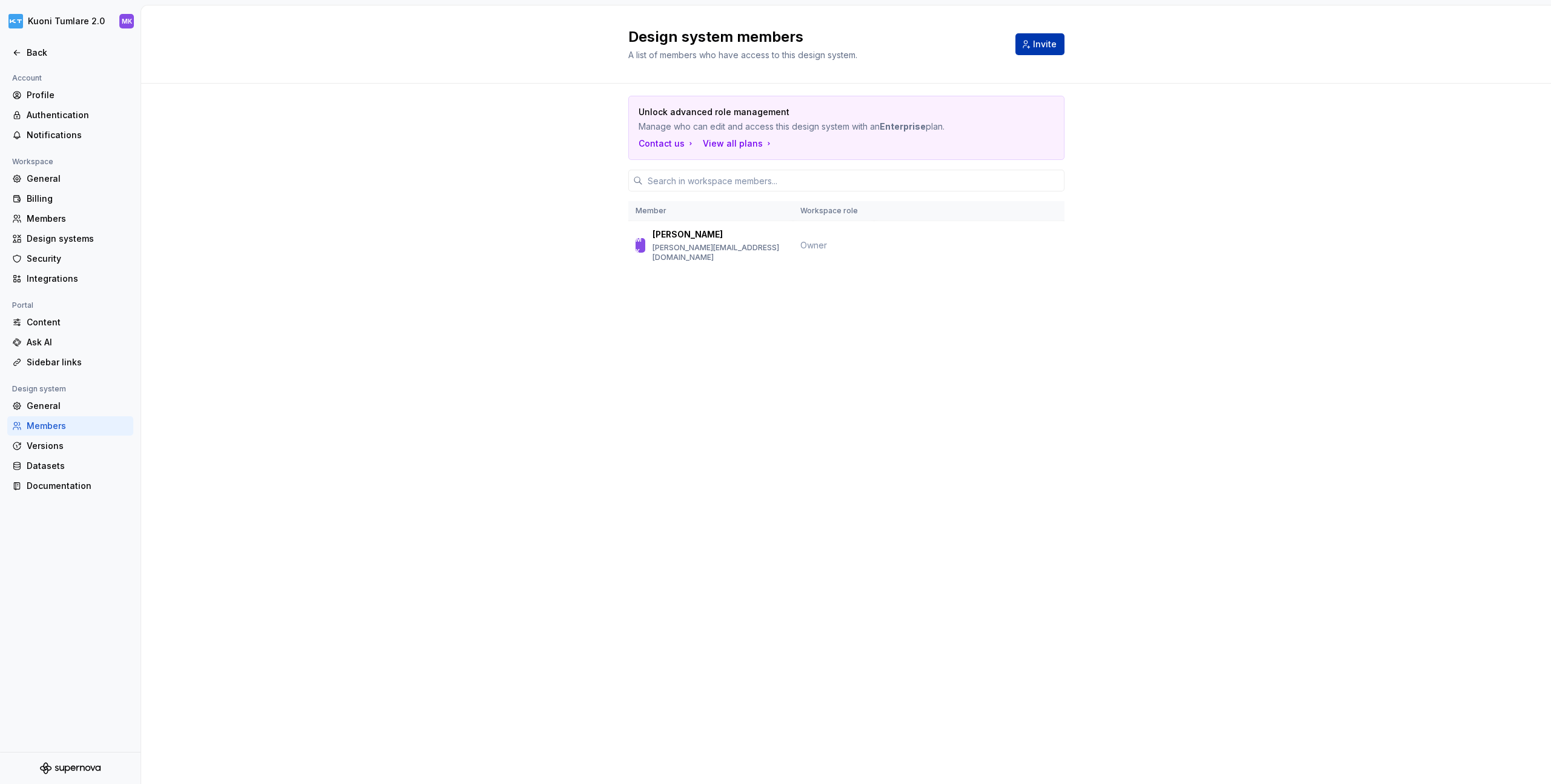
drag, startPoint x: 1065, startPoint y: 28, endPoint x: 1057, endPoint y: 43, distance: 17.0
click at [1064, 29] on div "Design system members A list of members who have access to this design system. …" at bounding box center [846, 44] width 1410 height 78
click at [1057, 43] on button "Invite" at bounding box center [1040, 44] width 49 height 22
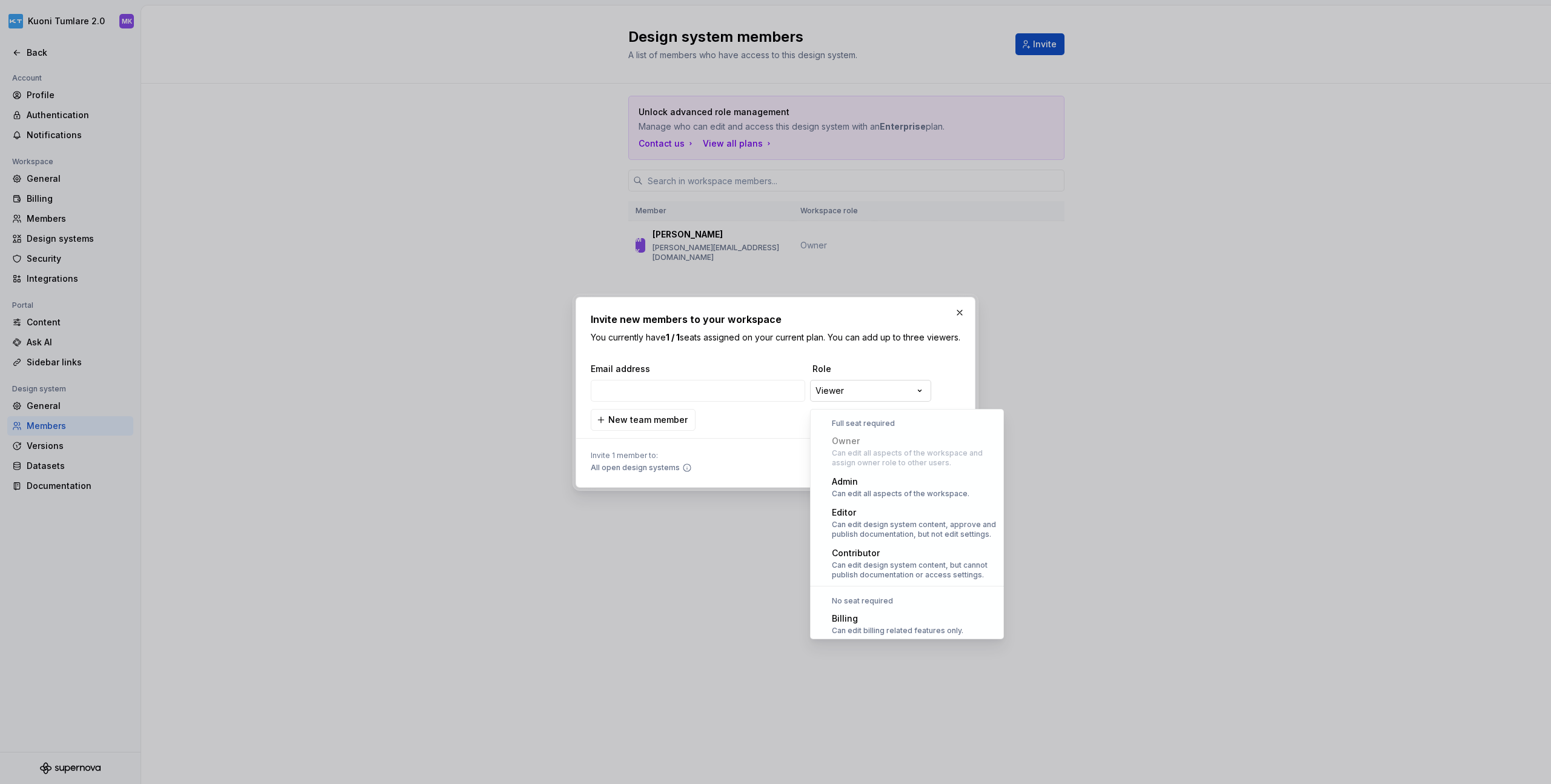
click at [867, 400] on div "**********" at bounding box center [776, 392] width 1551 height 784
select select "*****"
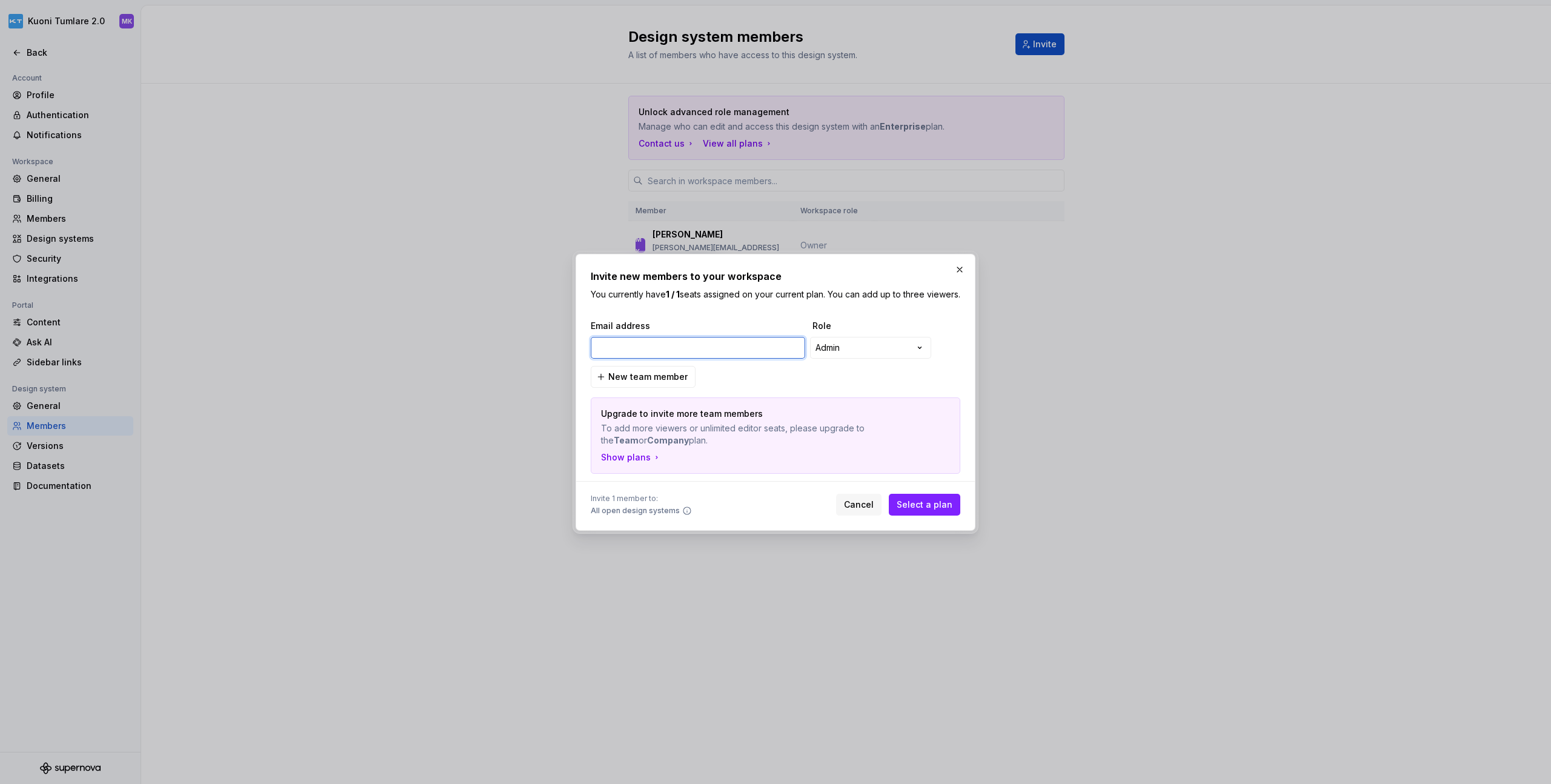
click at [722, 349] on input "email" at bounding box center [698, 348] width 214 height 22
type input "[EMAIL_ADDRESS][DOMAIN_NAME]"
drag, startPoint x: 928, startPoint y: 518, endPoint x: 931, endPoint y: 562, distance: 44.1
click at [928, 516] on button "Select a plan" at bounding box center [924, 505] width 71 height 22
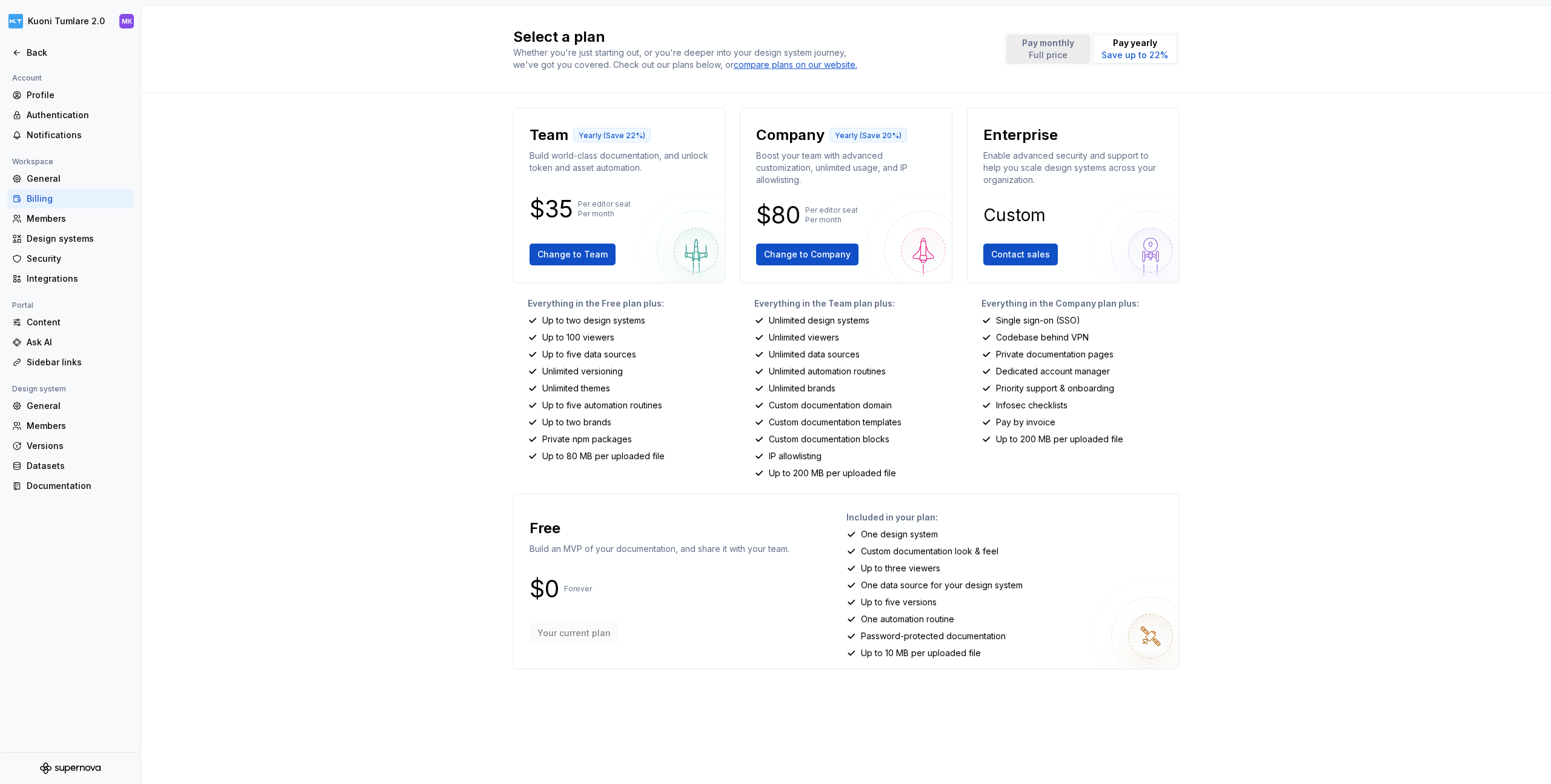
click at [1079, 55] on button "Pay monthly Full price" at bounding box center [1049, 49] width 84 height 29
click at [32, 61] on div "Back" at bounding box center [70, 52] width 126 height 20
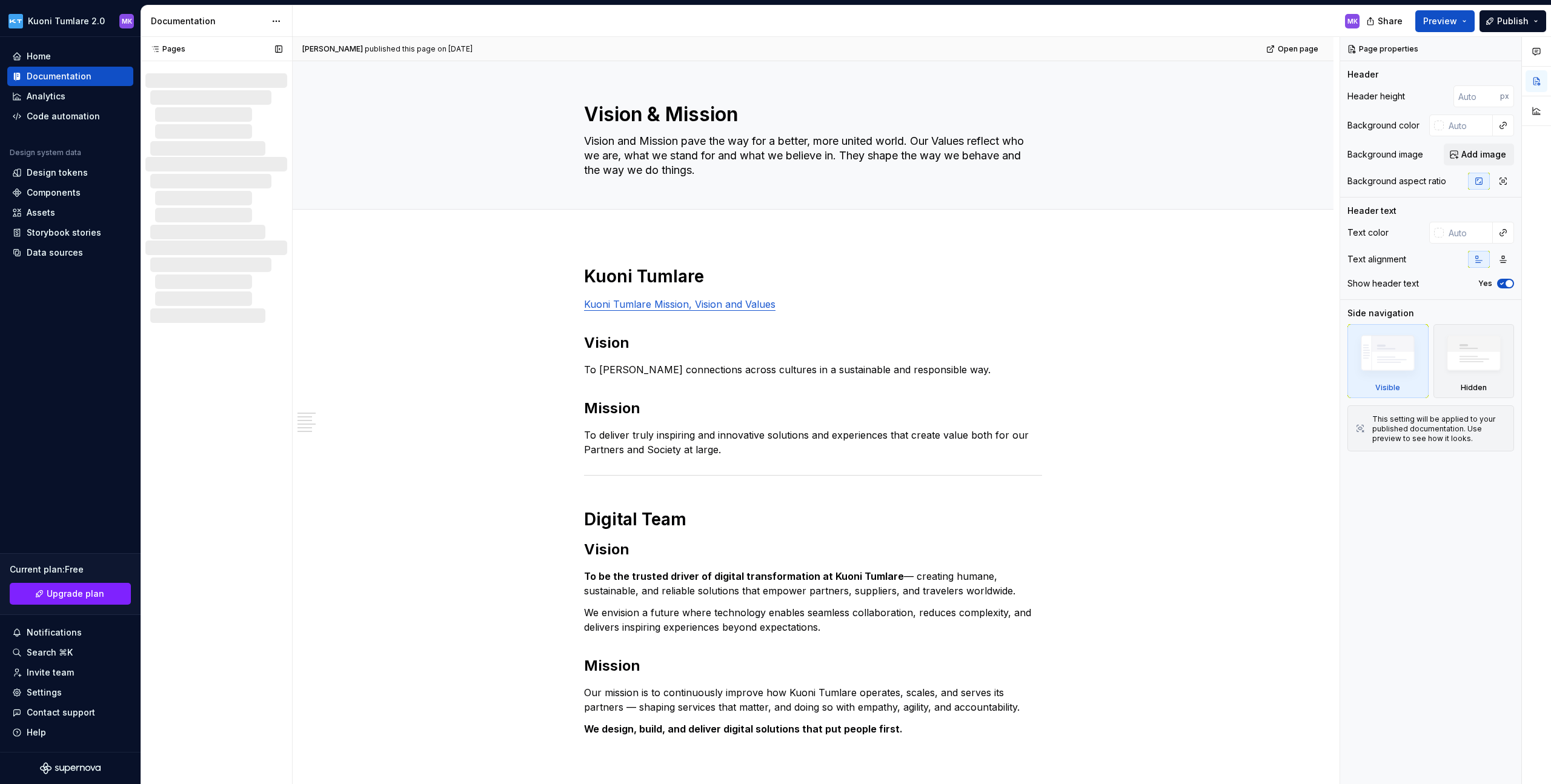
click at [183, 96] on div at bounding box center [218, 97] width 137 height 14
click at [281, 44] on button "button" at bounding box center [279, 48] width 17 height 17
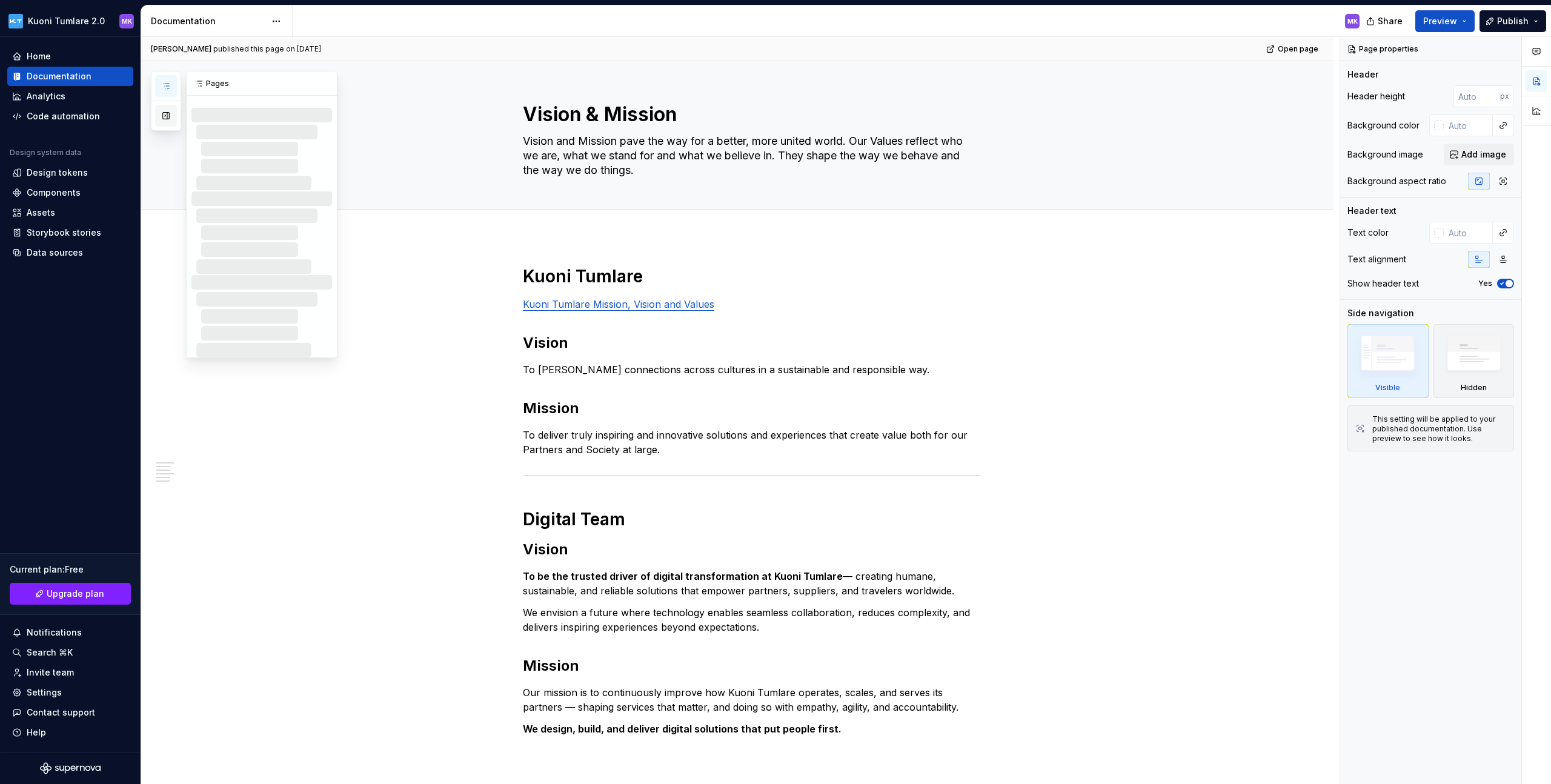
click at [163, 116] on button "button" at bounding box center [166, 116] width 22 height 22
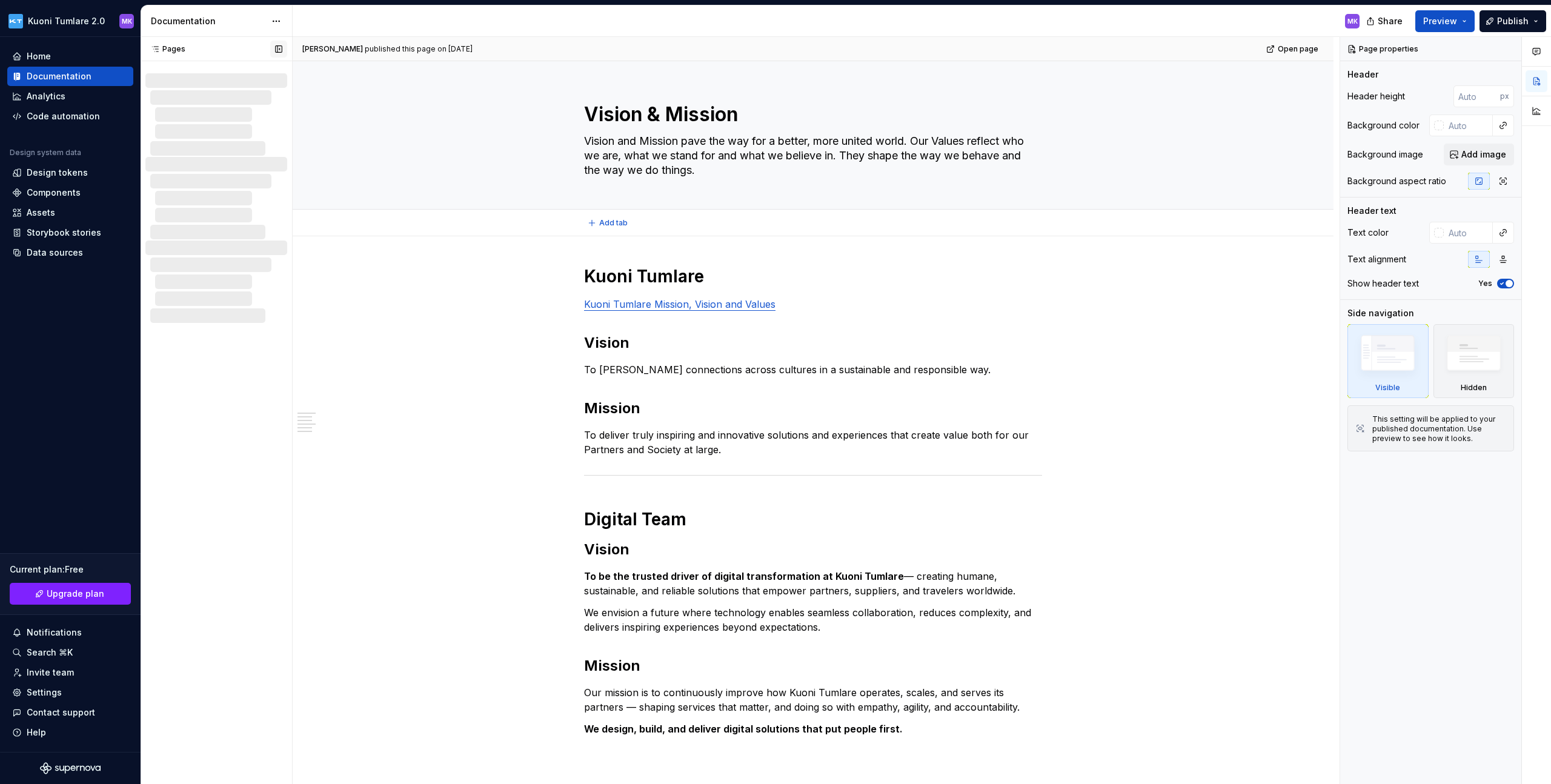
type textarea "*"
drag, startPoint x: 169, startPoint y: 53, endPoint x: 161, endPoint y: 52, distance: 8.1
click at [169, 53] on div "Pages" at bounding box center [165, 49] width 40 height 9
click at [158, 50] on icon at bounding box center [155, 49] width 9 height 9
click at [80, 97] on div "Analytics" at bounding box center [70, 96] width 116 height 12
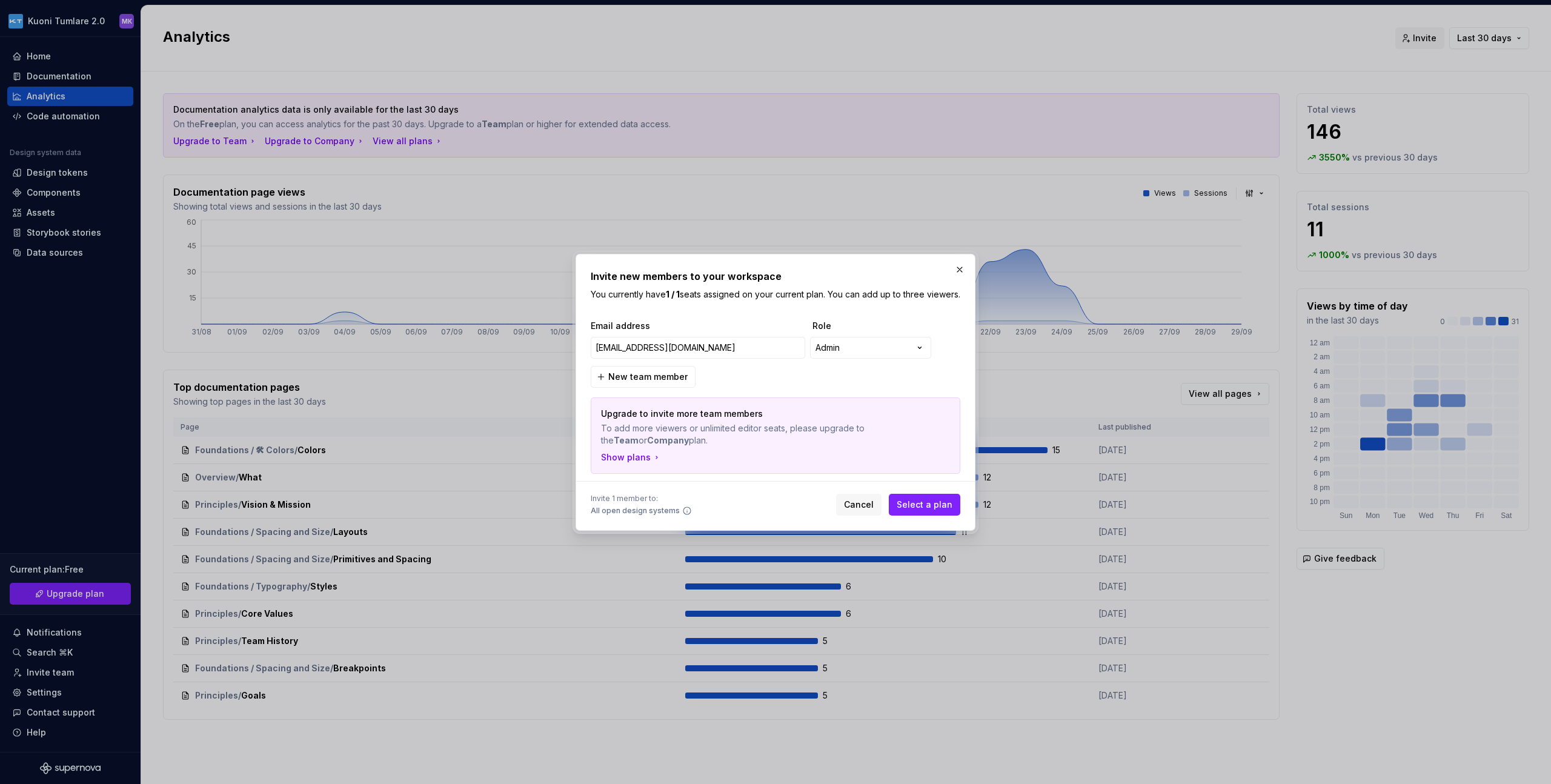
click at [960, 263] on button "button" at bounding box center [959, 269] width 17 height 17
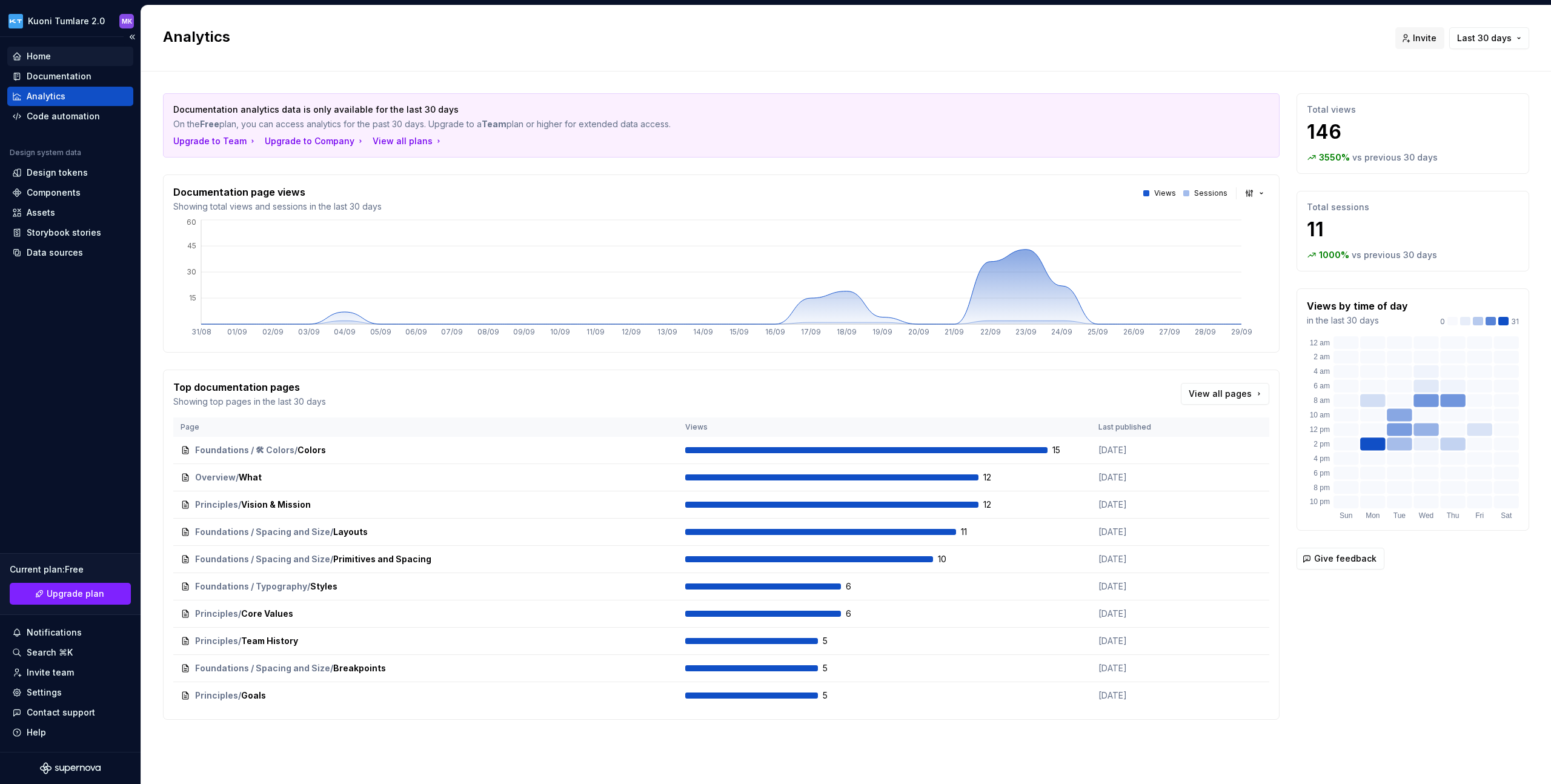
click at [62, 54] on div "Home" at bounding box center [70, 56] width 116 height 12
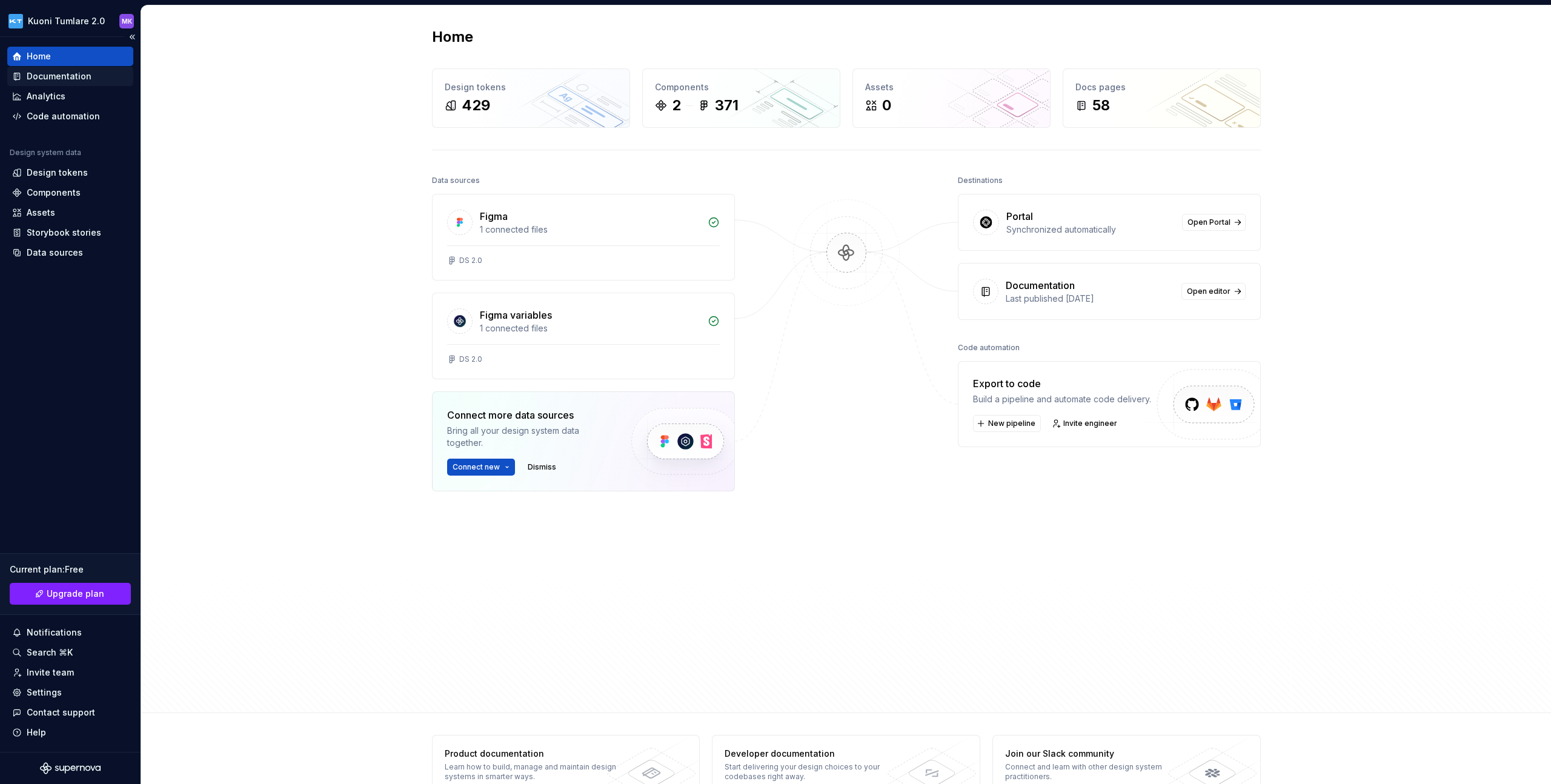
click at [60, 72] on div "Documentation" at bounding box center [59, 76] width 65 height 12
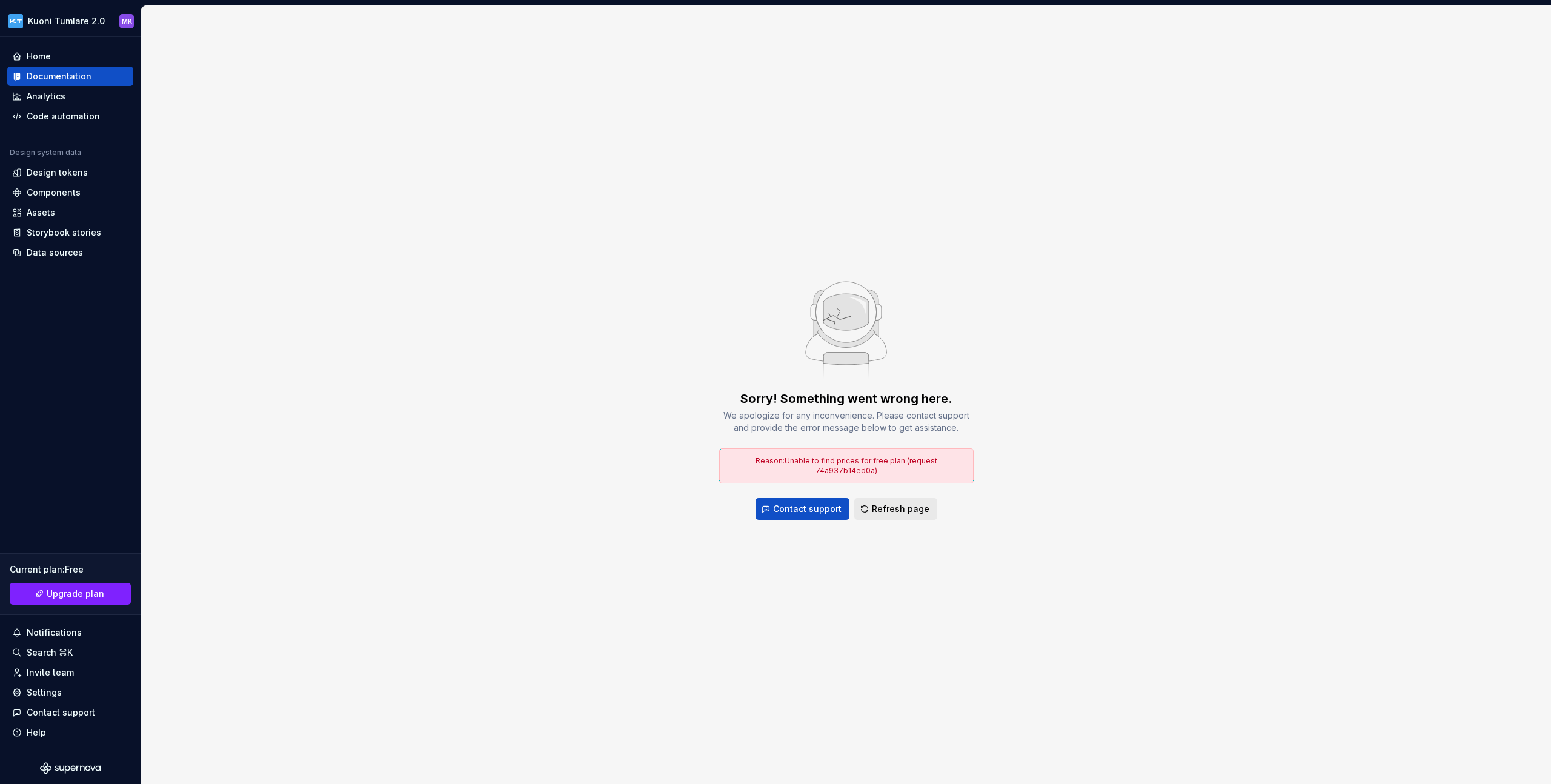
click at [881, 509] on span "Refresh page" at bounding box center [901, 509] width 58 height 12
click at [897, 506] on span "Refresh page" at bounding box center [901, 509] width 58 height 12
click at [894, 508] on span "Refresh page" at bounding box center [901, 509] width 58 height 12
click at [87, 17] on html "Kuoni Tumlare 2.0 MK Home Documentation Analytics Code automation Design system…" at bounding box center [776, 392] width 1551 height 784
